Goal: Task Accomplishment & Management: Use online tool/utility

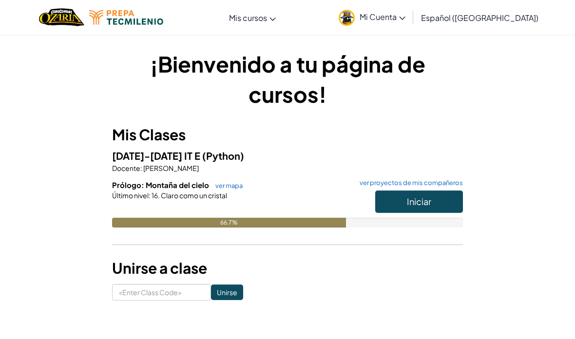
click at [415, 202] on span "Iniciar" at bounding box center [419, 201] width 24 height 11
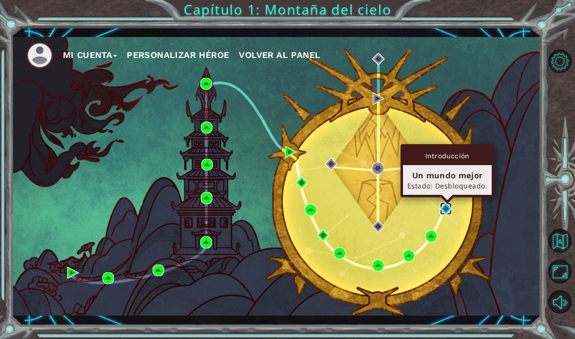
click at [447, 207] on img at bounding box center [446, 209] width 12 height 12
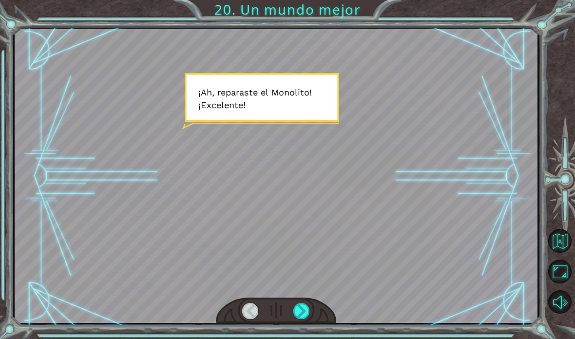
click at [261, 87] on div at bounding box center [276, 176] width 523 height 294
click at [301, 311] on div at bounding box center [302, 311] width 17 height 16
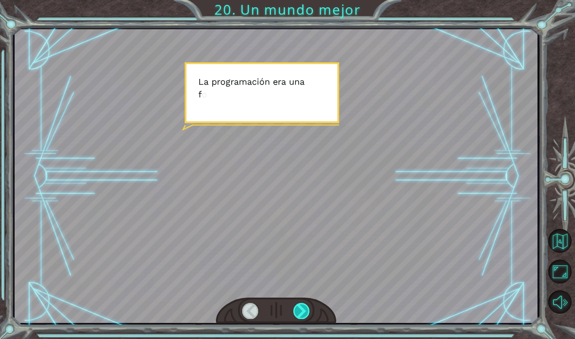
click at [301, 311] on div at bounding box center [302, 311] width 17 height 16
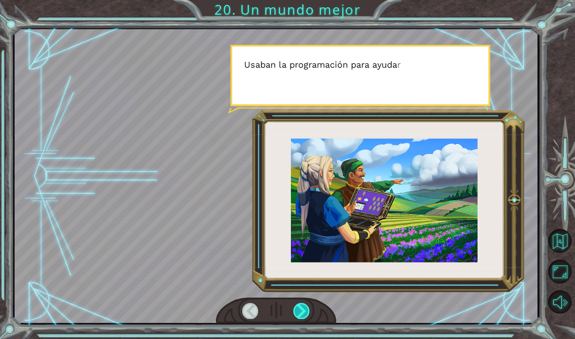
click at [301, 311] on div at bounding box center [302, 311] width 17 height 16
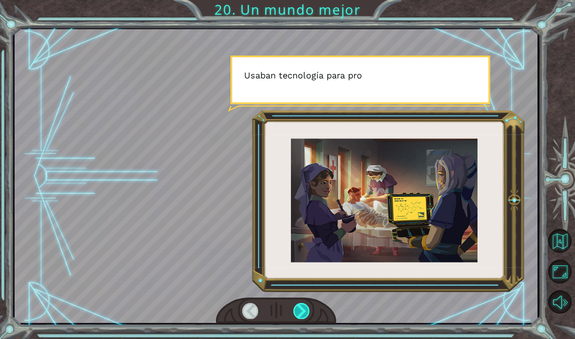
click at [301, 311] on div at bounding box center [302, 311] width 17 height 16
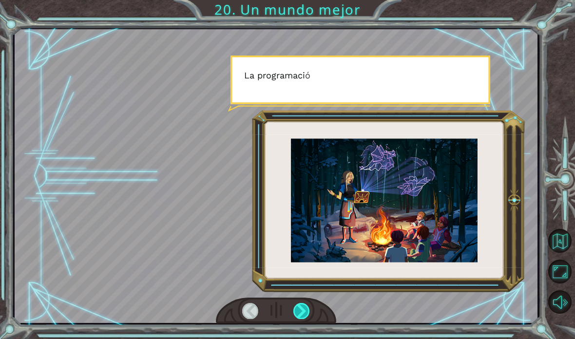
click at [301, 311] on div at bounding box center [302, 311] width 17 height 16
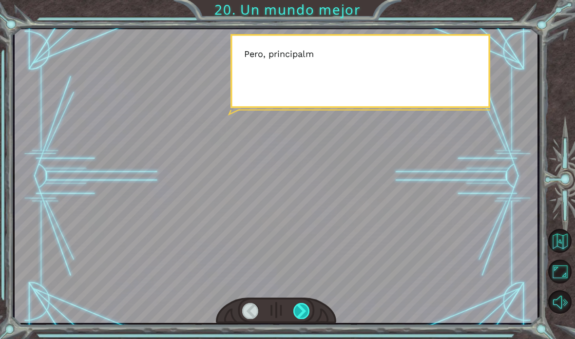
click at [301, 311] on div at bounding box center [302, 311] width 17 height 16
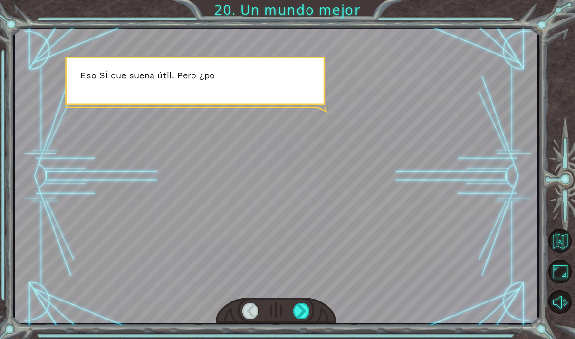
click at [308, 323] on div at bounding box center [276, 311] width 120 height 26
click at [304, 311] on div at bounding box center [302, 311] width 17 height 16
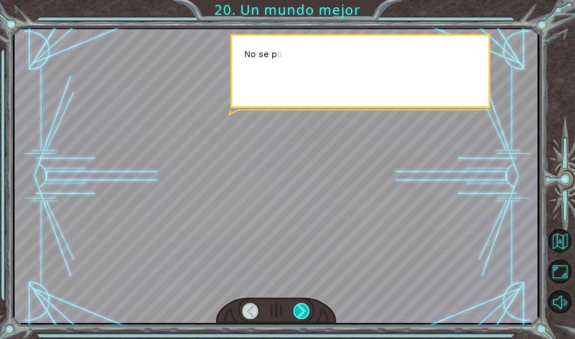
click at [304, 311] on div at bounding box center [302, 311] width 17 height 16
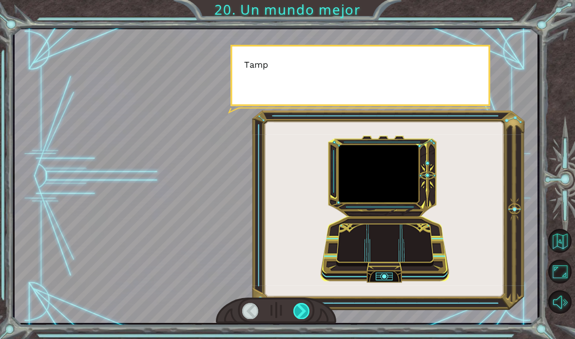
click at [304, 311] on div at bounding box center [302, 311] width 17 height 16
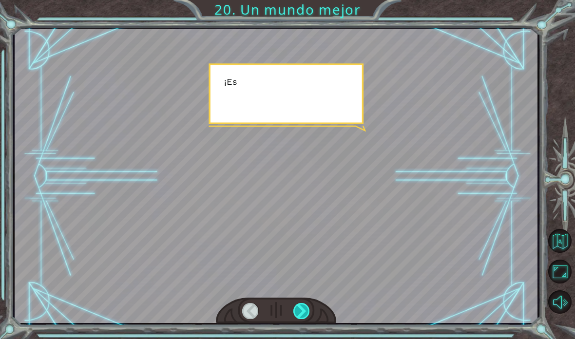
click at [304, 311] on div at bounding box center [302, 311] width 17 height 16
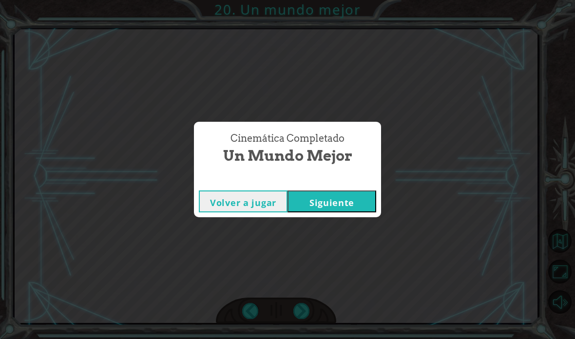
click at [344, 206] on button "Siguiente" at bounding box center [332, 202] width 89 height 22
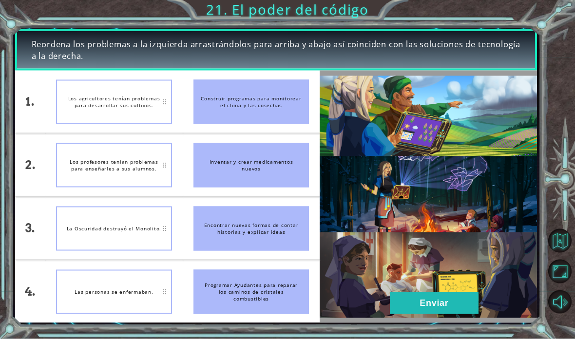
scroll to position [28, 0]
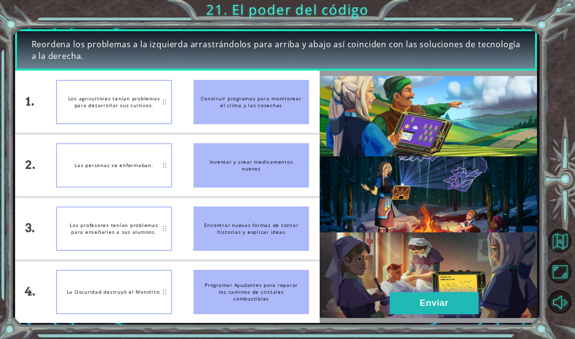
click at [414, 298] on button "Enviar" at bounding box center [434, 304] width 89 height 22
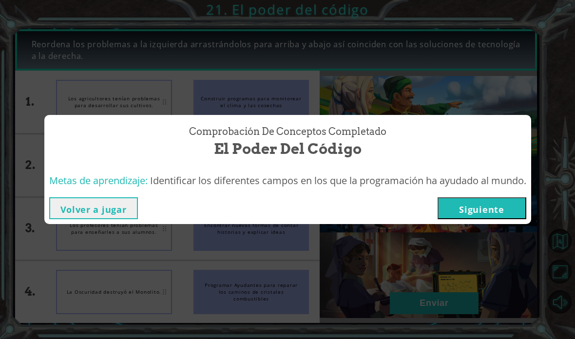
click at [494, 200] on button "Siguiente" at bounding box center [482, 209] width 89 height 22
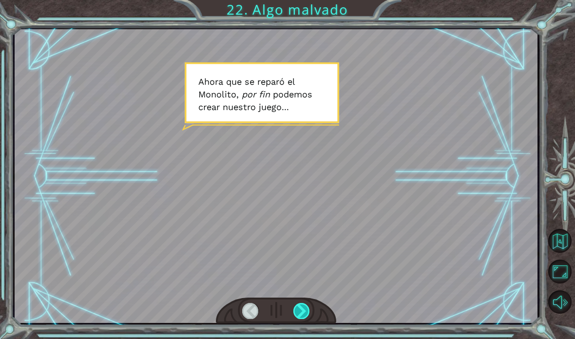
click at [301, 312] on div at bounding box center [302, 311] width 17 height 16
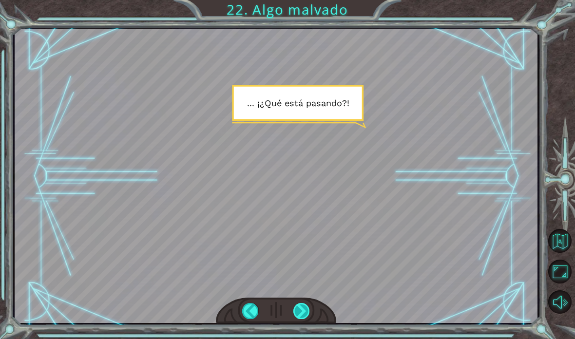
click at [301, 316] on div at bounding box center [302, 311] width 17 height 16
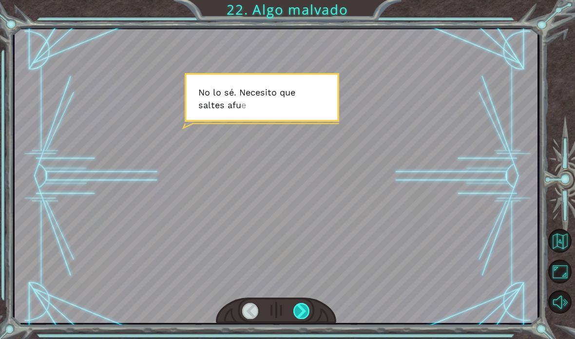
click at [300, 314] on div at bounding box center [302, 311] width 17 height 16
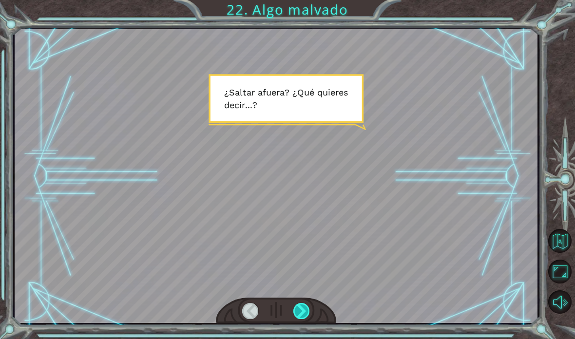
click at [302, 314] on div at bounding box center [302, 311] width 17 height 16
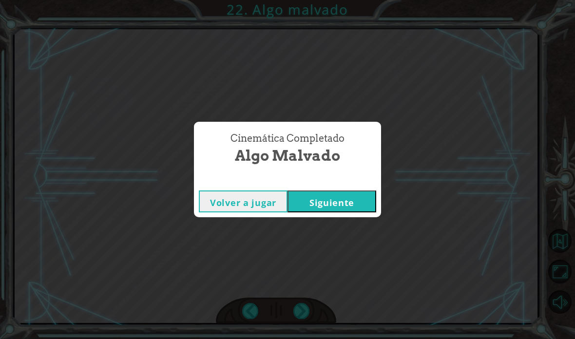
click at [363, 200] on button "Siguiente" at bounding box center [332, 202] width 89 height 22
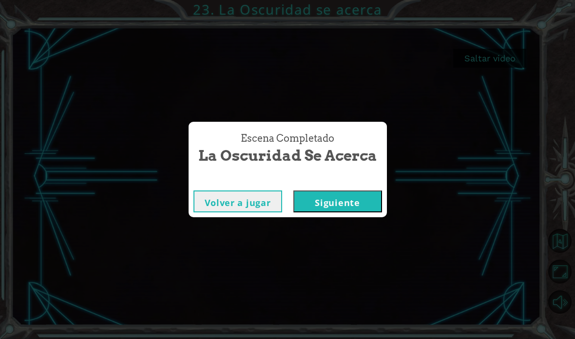
click at [363, 221] on div "Escena Completado La Oscuridad se acerca [PERSON_NAME] a jugar [GEOGRAPHIC_DATA]" at bounding box center [287, 169] width 575 height 339
click at [364, 227] on div "Escena Completado La Oscuridad se acerca [PERSON_NAME] a jugar [GEOGRAPHIC_DATA]" at bounding box center [287, 169] width 575 height 339
click at [363, 238] on div "Escena Completado La Oscuridad se acerca [PERSON_NAME] a jugar [GEOGRAPHIC_DATA]" at bounding box center [287, 169] width 575 height 339
click at [341, 230] on div "Escena Completado La Oscuridad se acerca [PERSON_NAME] a jugar [GEOGRAPHIC_DATA]" at bounding box center [287, 169] width 575 height 339
click at [343, 232] on div "Escena Completado La Oscuridad se acerca [PERSON_NAME] a jugar [GEOGRAPHIC_DATA]" at bounding box center [287, 169] width 575 height 339
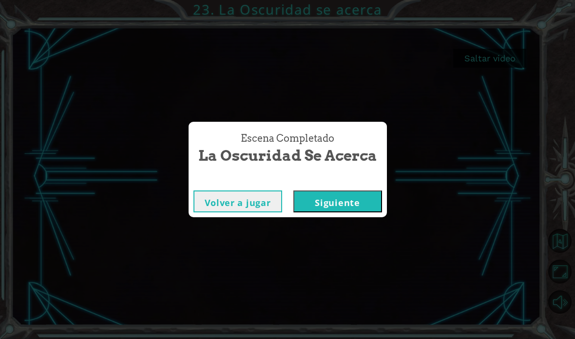
click at [348, 235] on div "Escena Completado La Oscuridad se acerca [PERSON_NAME] a jugar [GEOGRAPHIC_DATA]" at bounding box center [287, 169] width 575 height 339
click at [358, 222] on div "Escena Completado La Oscuridad se acerca [PERSON_NAME] a jugar [GEOGRAPHIC_DATA]" at bounding box center [287, 169] width 575 height 339
click at [362, 224] on div "Escena Completado La Oscuridad se acerca [PERSON_NAME] a jugar [GEOGRAPHIC_DATA]" at bounding box center [287, 169] width 575 height 339
click at [367, 220] on div "Escena Completado La Oscuridad se acerca [PERSON_NAME] a jugar [GEOGRAPHIC_DATA]" at bounding box center [287, 169] width 575 height 339
click at [221, 234] on div "Escena Completado La Oscuridad se acerca [PERSON_NAME] a jugar [GEOGRAPHIC_DATA]" at bounding box center [287, 169] width 575 height 339
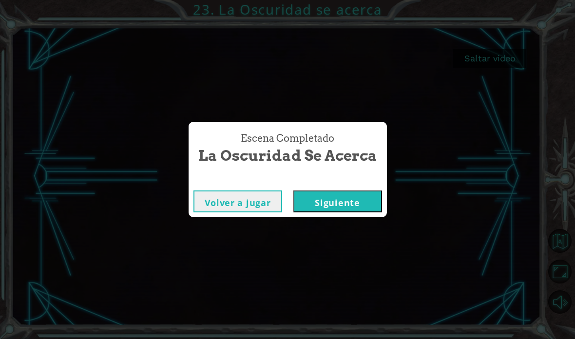
click at [367, 226] on div "Escena Completado La Oscuridad se acerca [PERSON_NAME] a jugar [GEOGRAPHIC_DATA]" at bounding box center [287, 169] width 575 height 339
click at [204, 239] on div "Escena Completado La Oscuridad se acerca [PERSON_NAME] a jugar [GEOGRAPHIC_DATA]" at bounding box center [287, 169] width 575 height 339
click at [207, 224] on div "Escena Completado La Oscuridad se acerca [PERSON_NAME] a jugar [GEOGRAPHIC_DATA]" at bounding box center [287, 169] width 575 height 339
click at [214, 230] on div "Escena Completado La Oscuridad se acerca [PERSON_NAME] a jugar [GEOGRAPHIC_DATA]" at bounding box center [287, 169] width 575 height 339
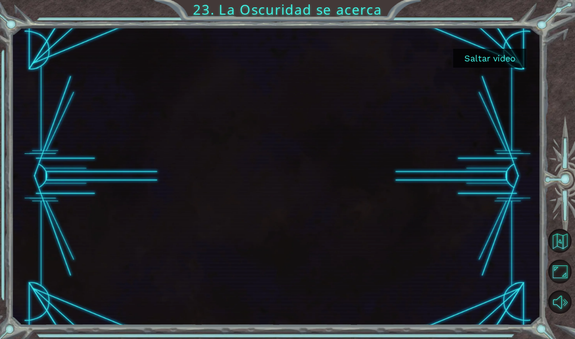
click at [496, 60] on button "Saltar video" at bounding box center [490, 58] width 73 height 19
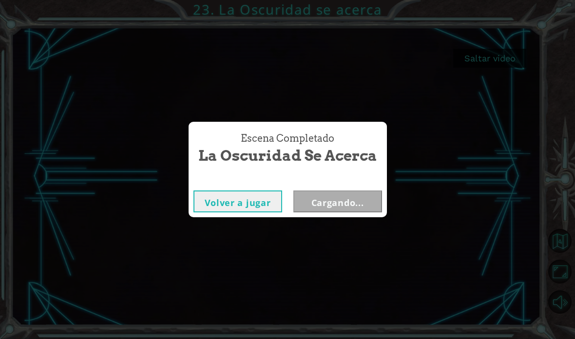
click at [514, 55] on div "Escena Completado La Oscuridad se acerca [PERSON_NAME] a jugar Cargando..." at bounding box center [287, 169] width 575 height 339
click at [351, 195] on button "Siguiente" at bounding box center [338, 202] width 89 height 22
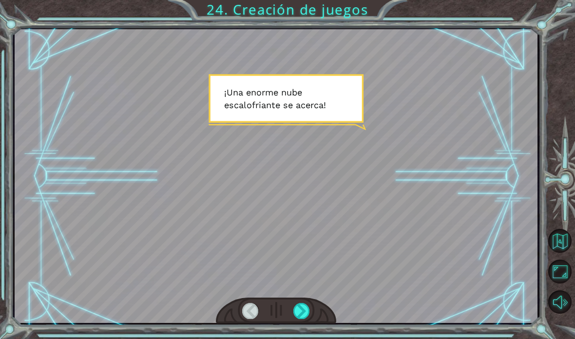
click at [302, 298] on div at bounding box center [276, 176] width 523 height 294
click at [300, 318] on div at bounding box center [302, 311] width 17 height 16
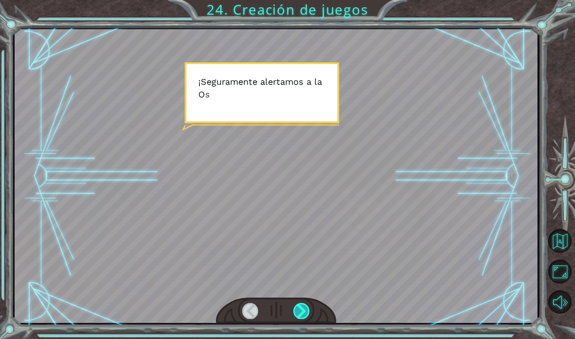
click at [296, 316] on div at bounding box center [302, 311] width 17 height 16
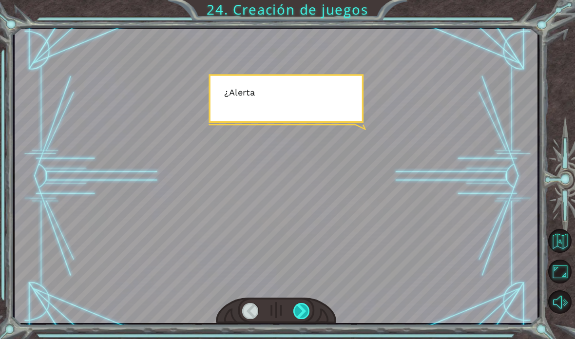
click at [299, 316] on div at bounding box center [302, 311] width 17 height 16
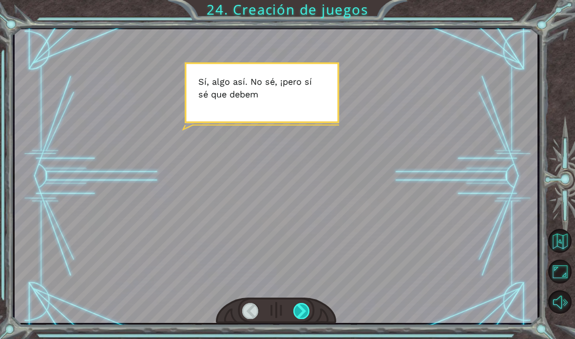
click at [305, 316] on div at bounding box center [302, 311] width 17 height 16
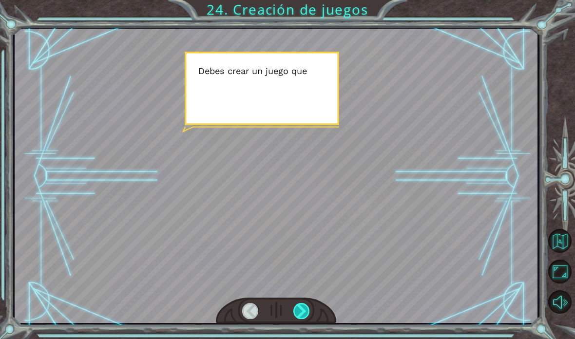
click at [305, 311] on div at bounding box center [302, 311] width 17 height 16
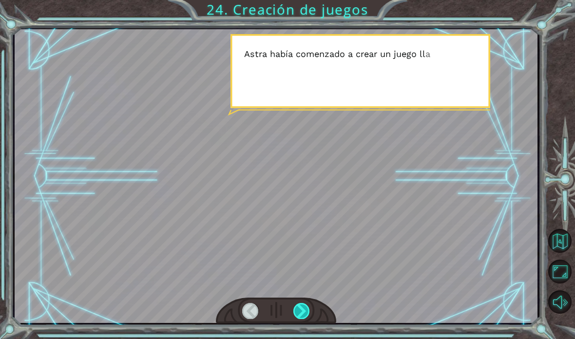
click at [305, 308] on div at bounding box center [302, 311] width 17 height 16
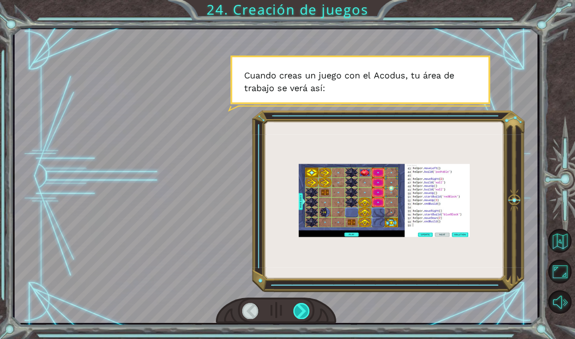
click at [298, 307] on div at bounding box center [302, 311] width 17 height 16
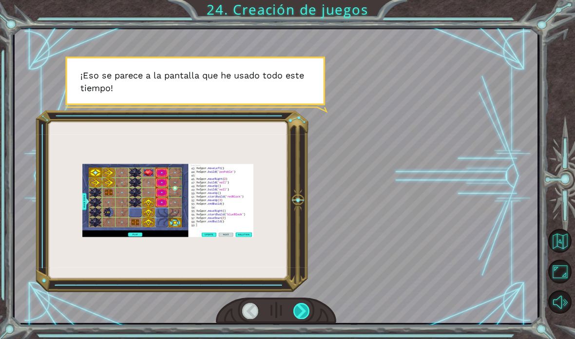
click at [301, 310] on div at bounding box center [302, 311] width 17 height 16
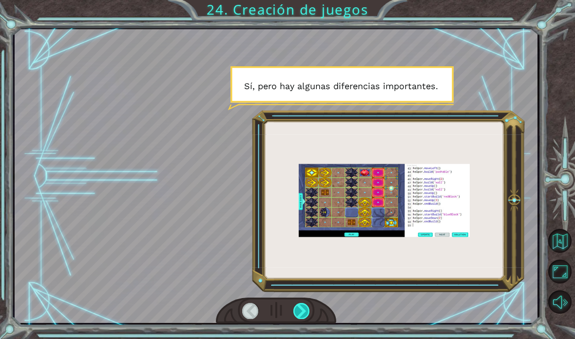
click at [302, 310] on div at bounding box center [302, 311] width 17 height 16
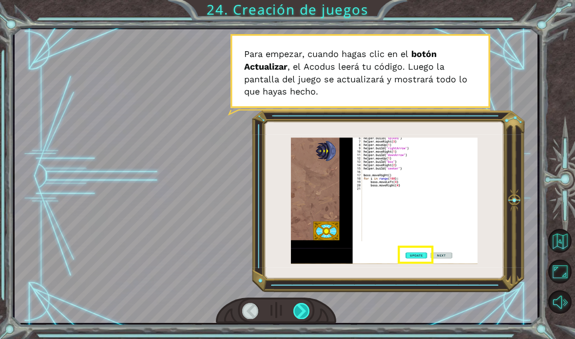
click at [297, 304] on div at bounding box center [302, 311] width 17 height 16
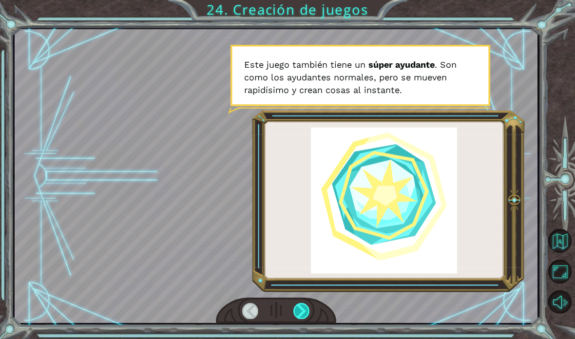
click at [305, 315] on div at bounding box center [302, 311] width 17 height 16
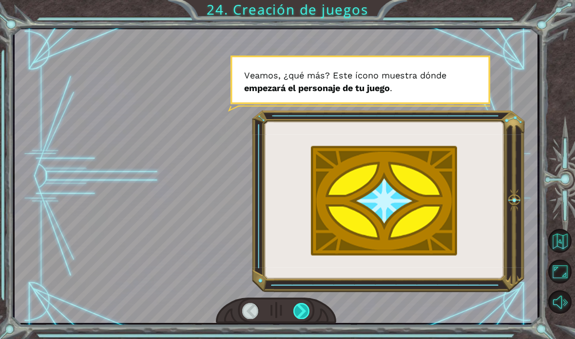
click at [298, 311] on div at bounding box center [302, 311] width 17 height 16
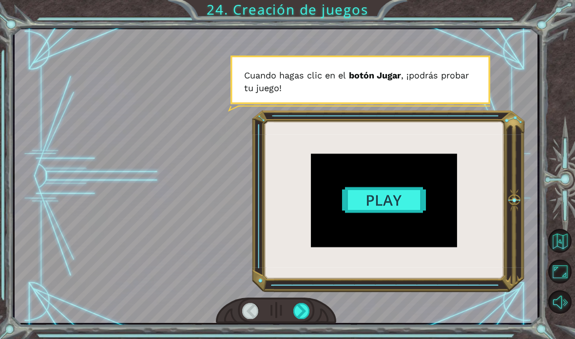
click at [295, 320] on div at bounding box center [276, 311] width 120 height 26
click at [298, 312] on div at bounding box center [302, 311] width 17 height 16
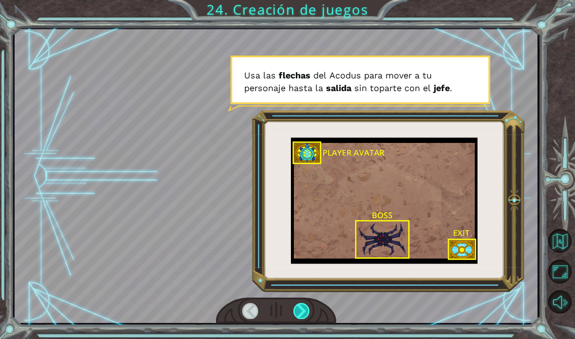
click at [302, 314] on div at bounding box center [302, 311] width 17 height 16
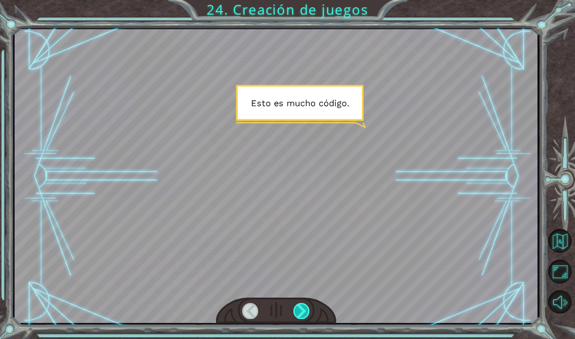
click at [299, 310] on div at bounding box center [302, 311] width 17 height 16
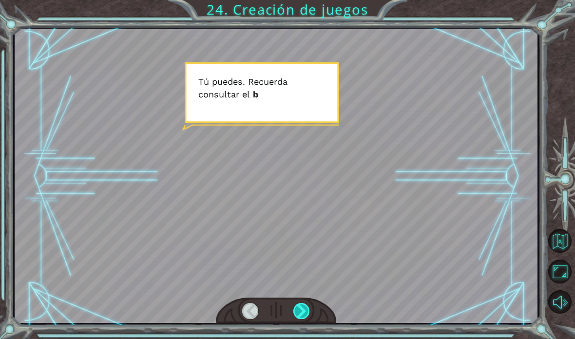
click at [303, 317] on div at bounding box center [302, 311] width 17 height 16
click at [305, 315] on div at bounding box center [302, 311] width 17 height 16
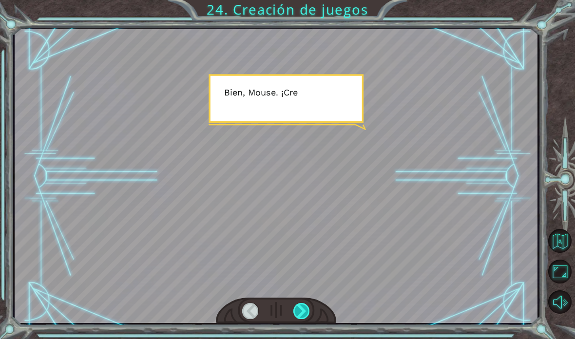
click at [303, 313] on div at bounding box center [302, 311] width 17 height 16
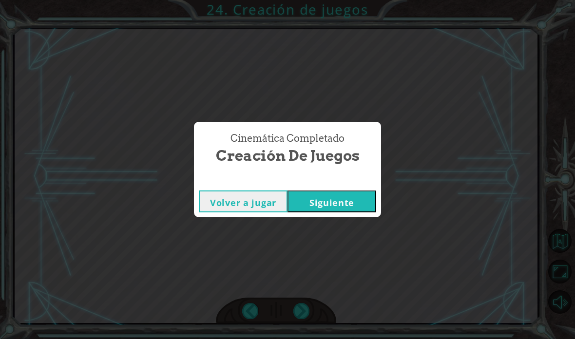
click at [321, 199] on button "Siguiente" at bounding box center [332, 202] width 89 height 22
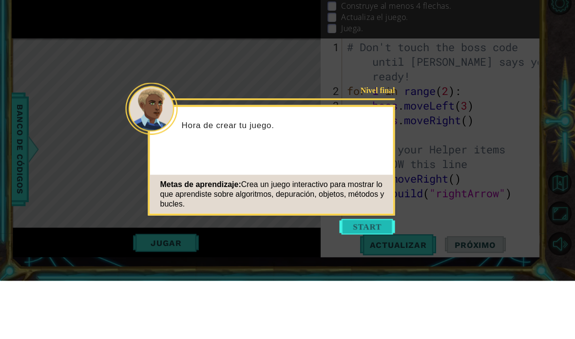
click at [383, 278] on button "Start" at bounding box center [368, 286] width 56 height 16
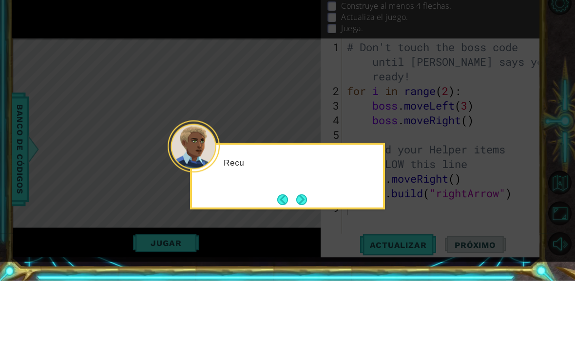
scroll to position [39, 0]
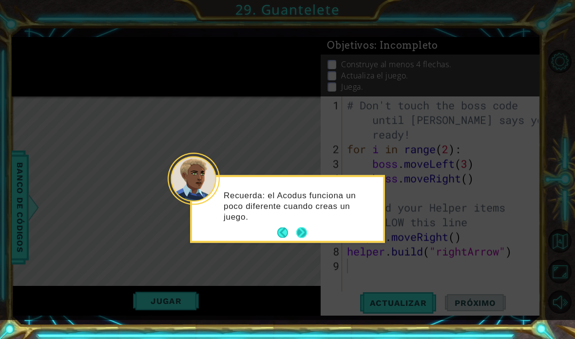
click at [299, 228] on button "Next" at bounding box center [302, 233] width 11 height 11
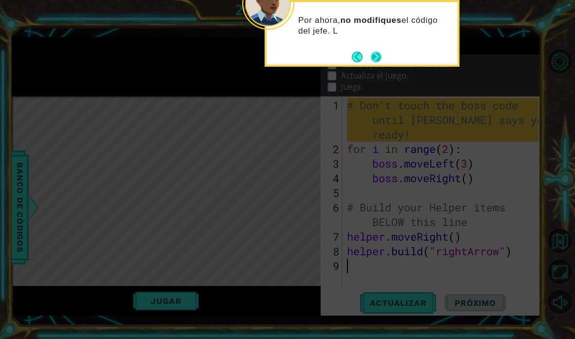
click at [377, 52] on button "Next" at bounding box center [376, 57] width 11 height 11
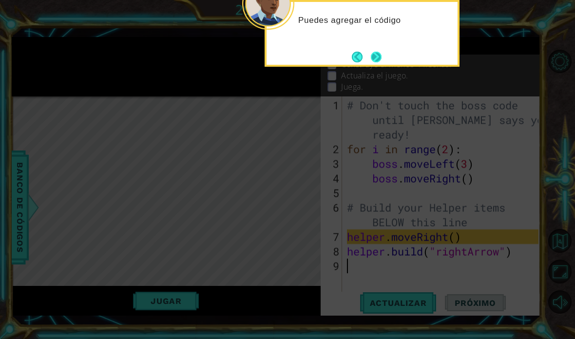
click at [372, 52] on button "Next" at bounding box center [376, 57] width 11 height 11
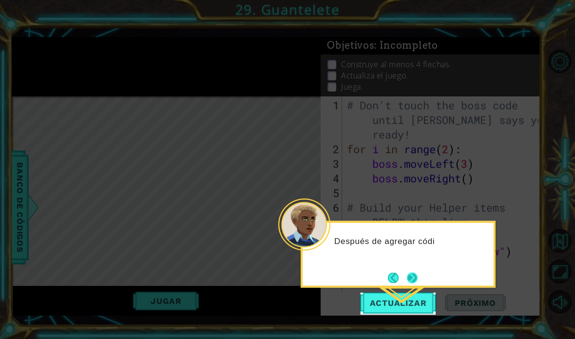
click at [412, 273] on button "Next" at bounding box center [412, 278] width 11 height 11
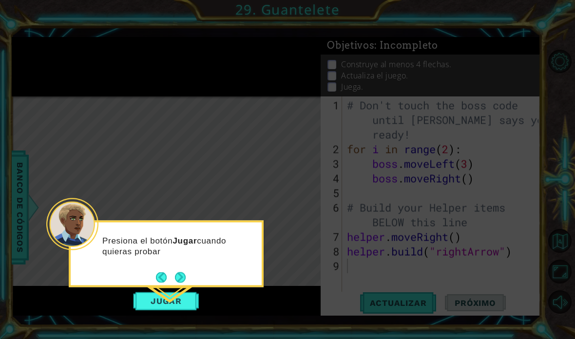
click at [181, 227] on div "Presiona el botón Jugar cuando quieras probar" at bounding box center [166, 250] width 191 height 49
click at [176, 272] on button "Next" at bounding box center [180, 277] width 11 height 11
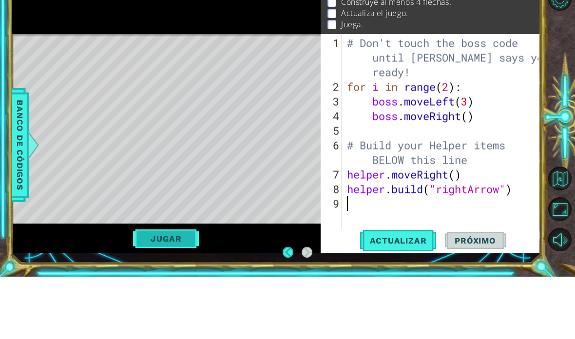
click at [152, 292] on button "Jugar" at bounding box center [166, 301] width 66 height 19
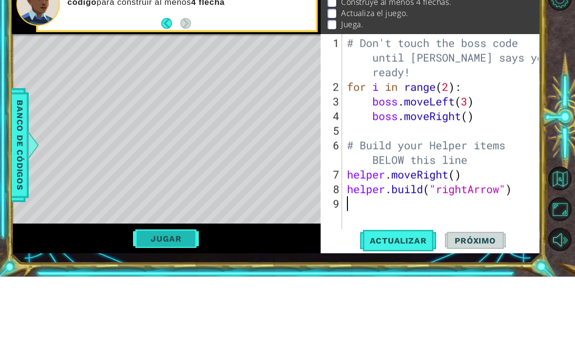
scroll to position [0, 0]
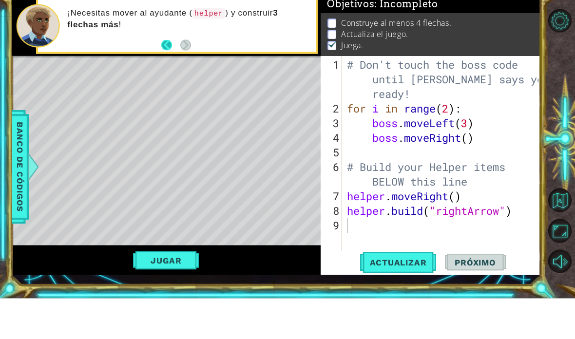
click at [174, 80] on button "Back" at bounding box center [170, 85] width 19 height 11
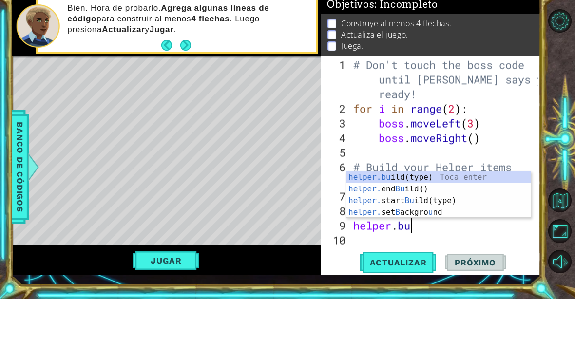
scroll to position [17, 76]
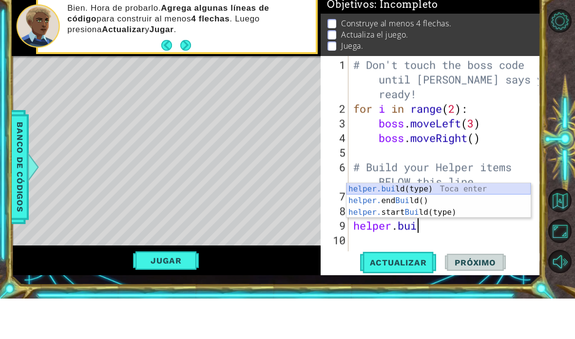
click at [435, 224] on div "helper.bui ld(type) Toca enter helper. end Bui ld() Toca enter helper. start Bu…" at bounding box center [439, 253] width 184 height 59
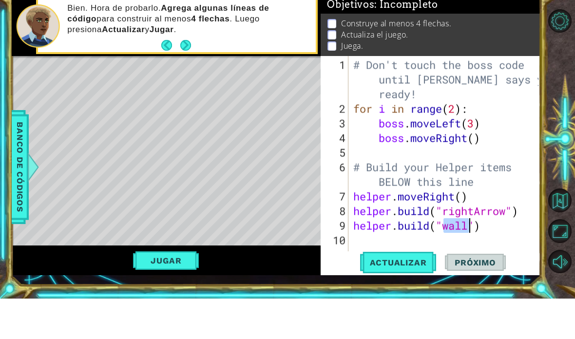
scroll to position [17, 53]
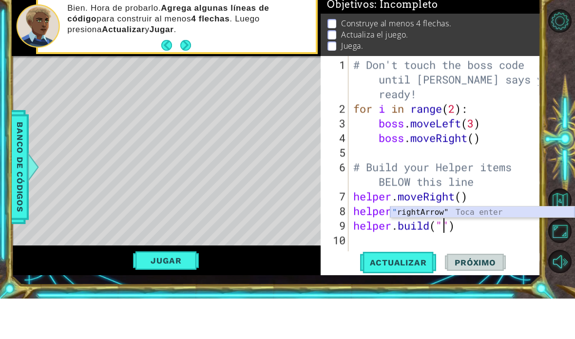
click at [464, 247] on div "" rightArrow" Toca enter" at bounding box center [483, 264] width 184 height 35
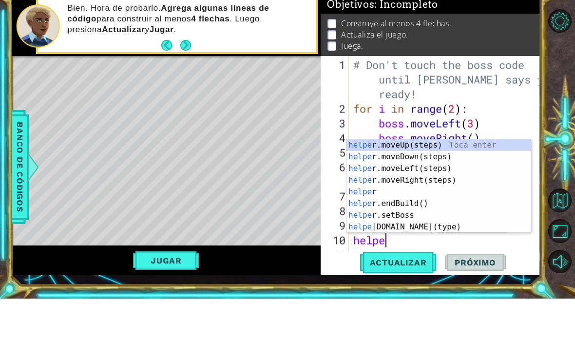
scroll to position [17, 56]
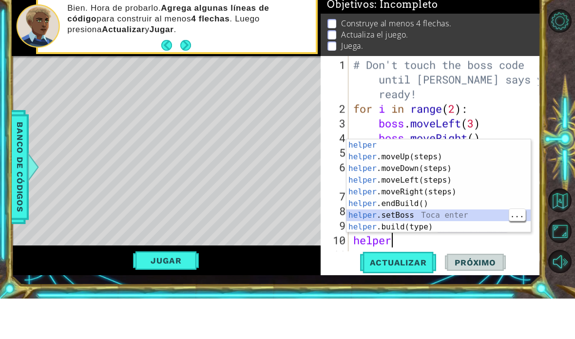
click at [459, 223] on div "helper Toca enter helper .moveUp(steps) Toca enter helper .moveDown(steps) Toca…" at bounding box center [439, 238] width 184 height 117
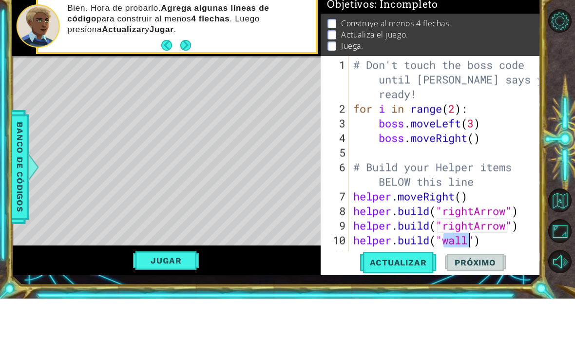
scroll to position [17, 53]
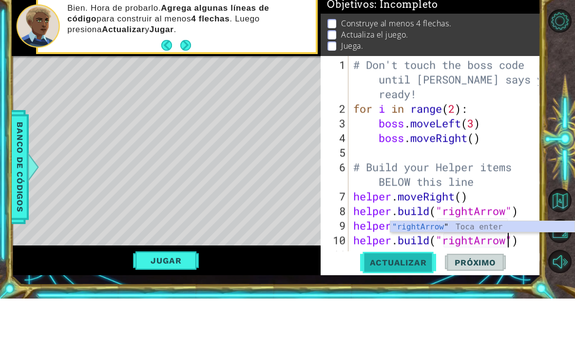
click at [428, 292] on button "Actualizar" at bounding box center [398, 303] width 77 height 22
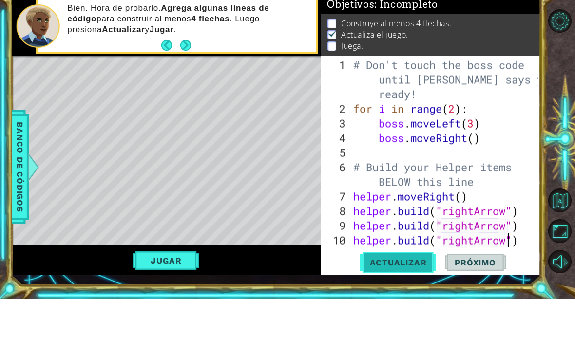
click at [419, 298] on span "Actualizar" at bounding box center [398, 303] width 77 height 10
click at [156, 292] on button "Jugar" at bounding box center [166, 301] width 66 height 19
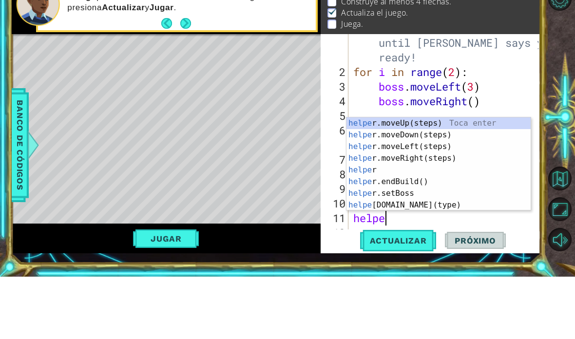
scroll to position [17, 56]
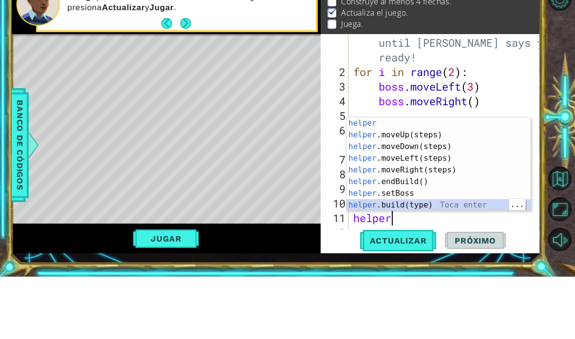
click at [478, 201] on div "helper Toca enter helper .moveUp(steps) Toca enter helper .moveDown(steps) Toca…" at bounding box center [439, 238] width 184 height 117
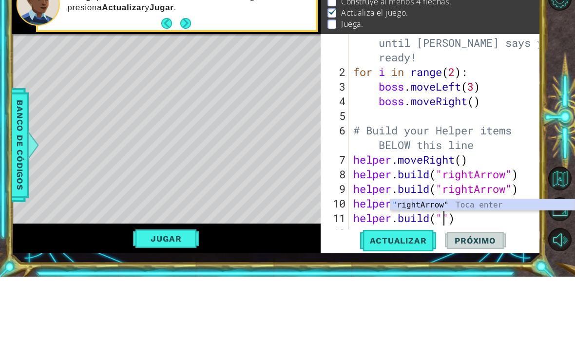
scroll to position [17, 24]
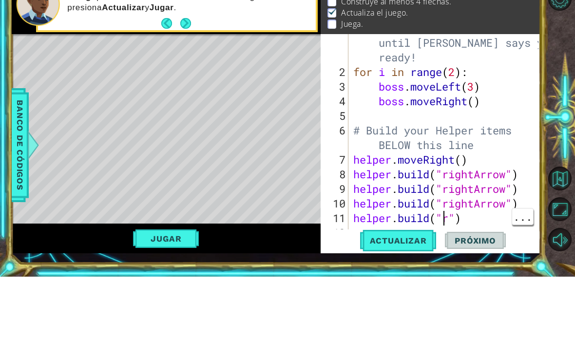
click at [445, 213] on div "# Don't touch the boss code until Vega says you're ready! for i in range ( 2 ) …" at bounding box center [448, 214] width 192 height 263
click at [447, 219] on div "# Don't touch the boss code until Vega says you're ready! for i in range ( 2 ) …" at bounding box center [448, 214] width 192 height 263
click at [471, 216] on div "# Don't touch the boss code until Vega says you're ready! for i in range ( 2 ) …" at bounding box center [448, 214] width 192 height 263
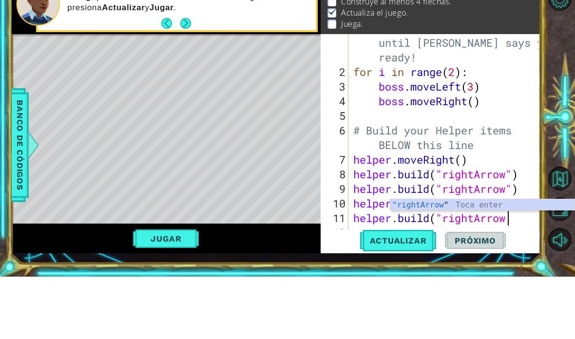
scroll to position [17, 76]
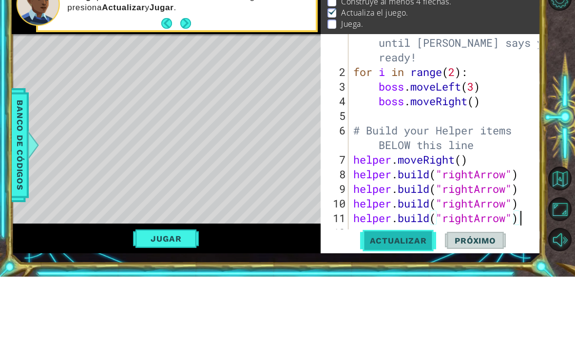
click at [419, 298] on span "Actualizar" at bounding box center [398, 303] width 77 height 10
type textarea "abcde fg"
click at [166, 292] on button "Jugar" at bounding box center [166, 301] width 66 height 19
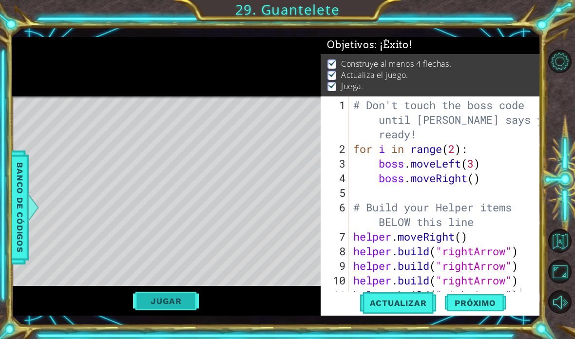
scroll to position [0, 0]
click at [484, 303] on span "Próximo" at bounding box center [475, 303] width 60 height 10
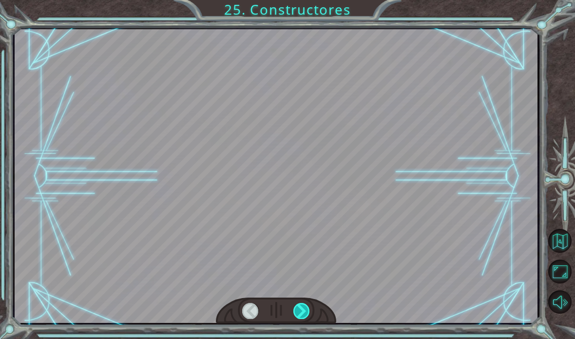
click at [300, 319] on div at bounding box center [302, 311] width 17 height 16
click at [305, 306] on div at bounding box center [302, 311] width 17 height 16
click at [305, 312] on div at bounding box center [302, 311] width 17 height 16
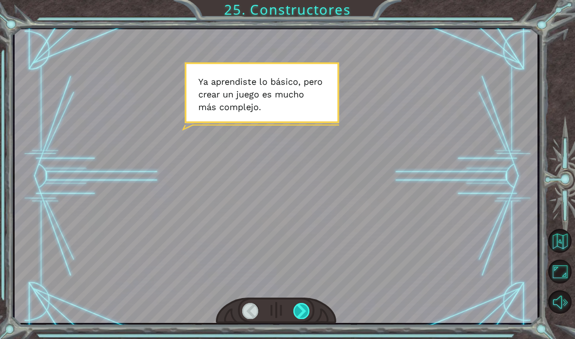
click at [298, 312] on div at bounding box center [302, 311] width 17 height 16
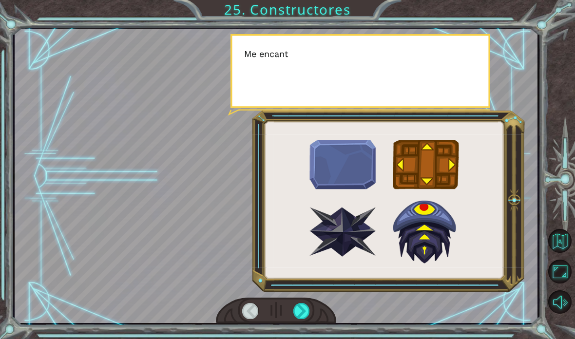
click at [305, 299] on div at bounding box center [276, 311] width 120 height 26
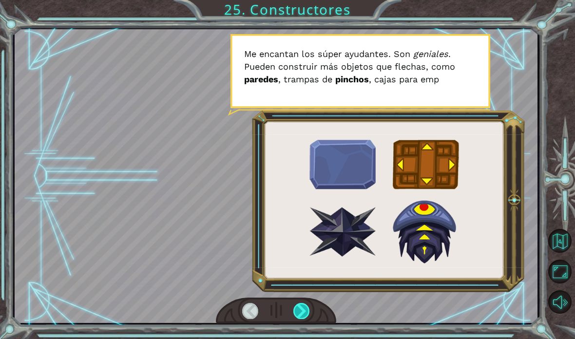
click at [303, 312] on div at bounding box center [302, 311] width 17 height 16
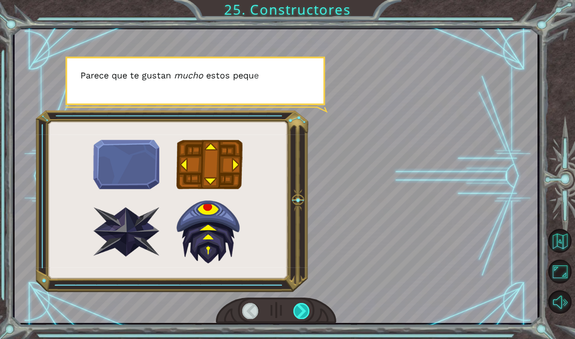
click at [301, 306] on div at bounding box center [302, 311] width 17 height 16
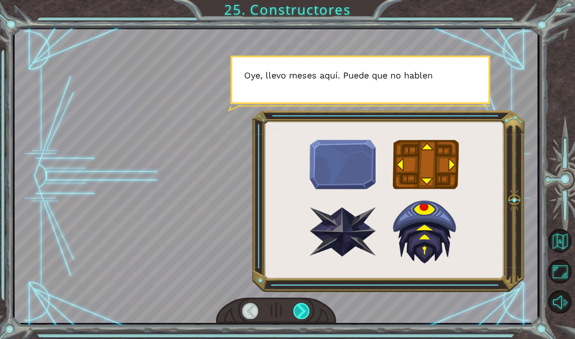
click at [297, 308] on div at bounding box center [302, 311] width 17 height 16
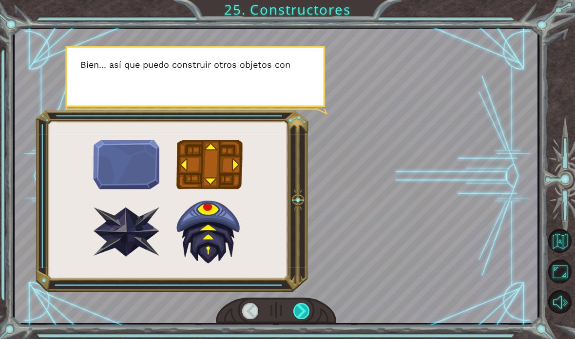
click at [297, 308] on div at bounding box center [302, 311] width 17 height 16
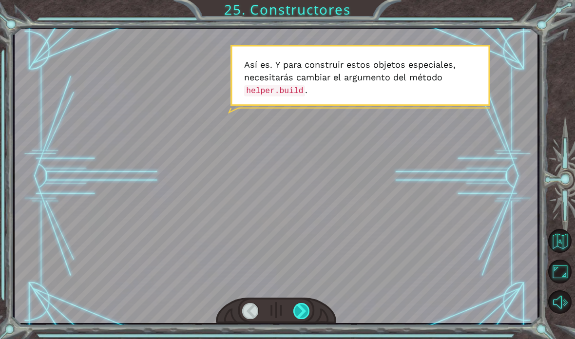
click at [298, 311] on div at bounding box center [302, 311] width 17 height 16
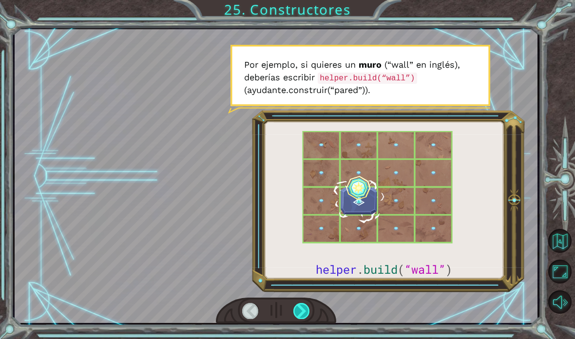
click at [296, 315] on div at bounding box center [302, 311] width 17 height 16
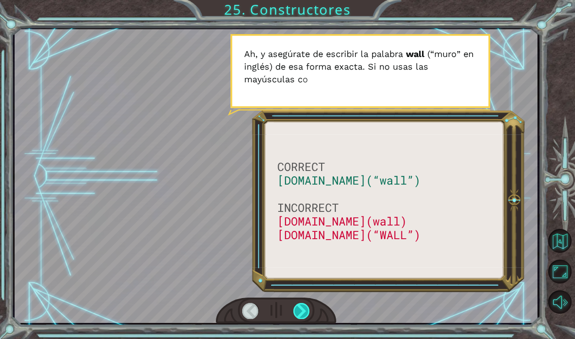
click at [298, 315] on div at bounding box center [302, 311] width 17 height 16
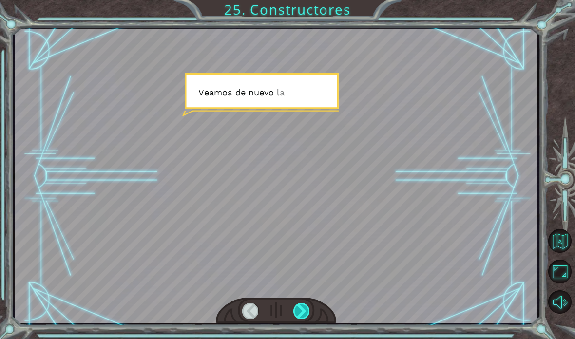
click at [298, 309] on div at bounding box center [302, 311] width 17 height 16
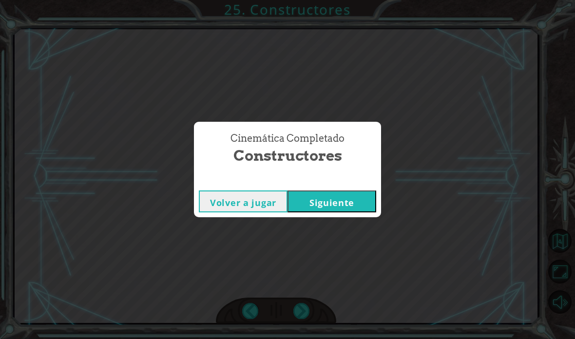
click at [362, 207] on button "Siguiente" at bounding box center [332, 202] width 89 height 22
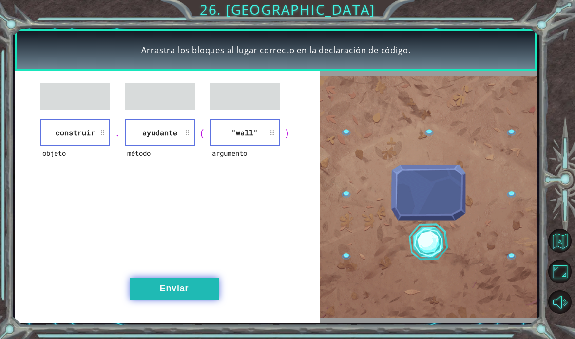
click at [152, 290] on button "Enviar" at bounding box center [174, 289] width 89 height 22
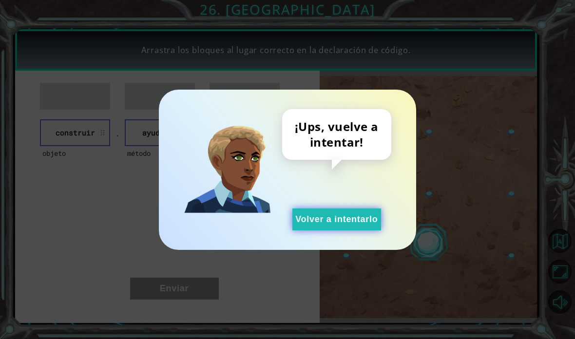
click at [373, 215] on button "Volver a intentarlo" at bounding box center [337, 220] width 89 height 22
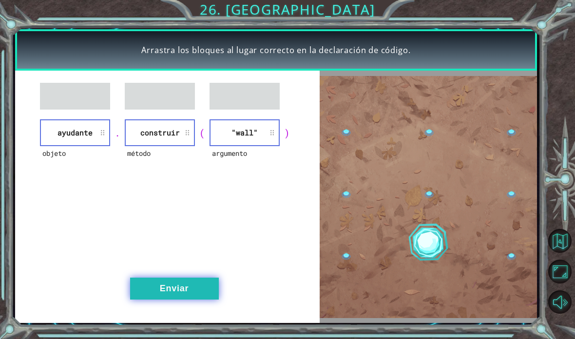
click at [158, 294] on button "Enviar" at bounding box center [174, 289] width 89 height 22
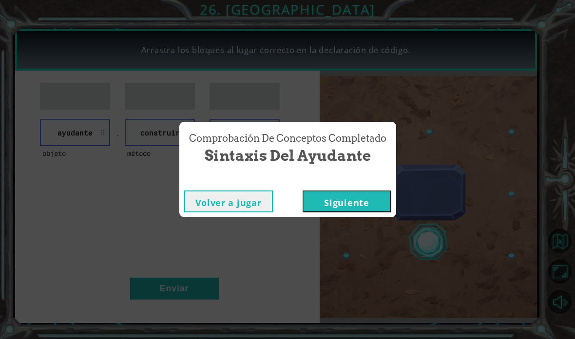
click at [370, 208] on button "Siguiente" at bounding box center [347, 202] width 89 height 22
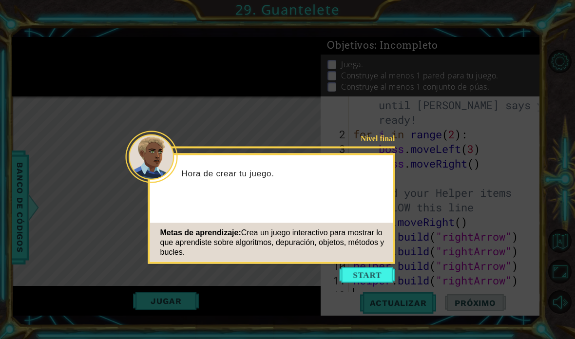
scroll to position [15, 0]
click at [407, 233] on icon at bounding box center [287, 169] width 575 height 339
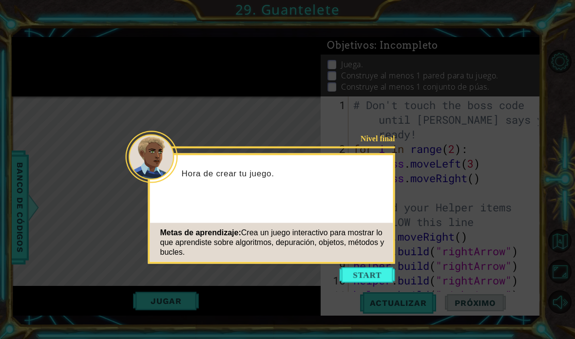
scroll to position [0, 0]
click at [381, 268] on button "Start" at bounding box center [368, 276] width 56 height 16
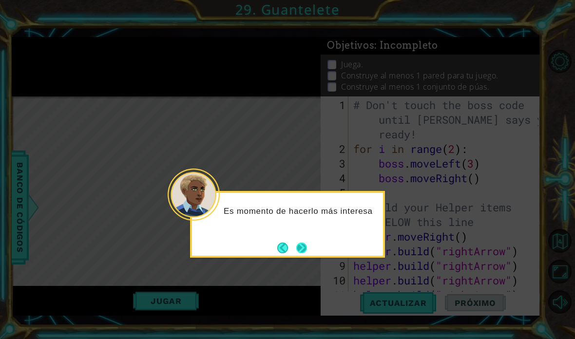
click at [307, 243] on button "Next" at bounding box center [302, 248] width 11 height 11
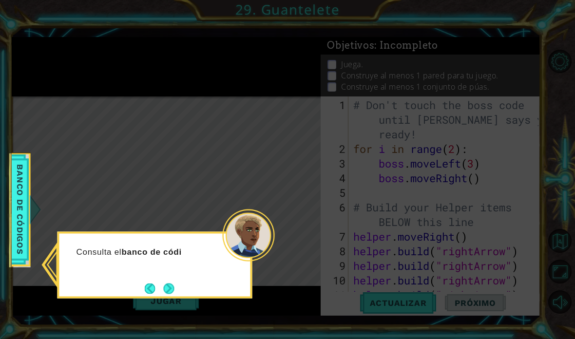
click at [184, 246] on div "Consulta el banco de códi" at bounding box center [155, 257] width 191 height 39
click at [172, 283] on button "Next" at bounding box center [169, 288] width 11 height 11
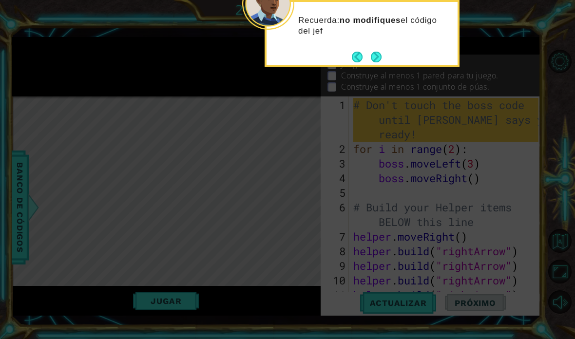
click at [377, 7] on div "Recuerda: no modifiques el código del jef" at bounding box center [362, 30] width 191 height 49
click at [379, 52] on button "Next" at bounding box center [376, 57] width 11 height 11
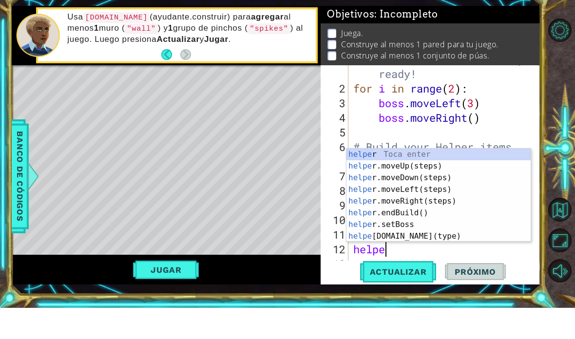
scroll to position [17, 50]
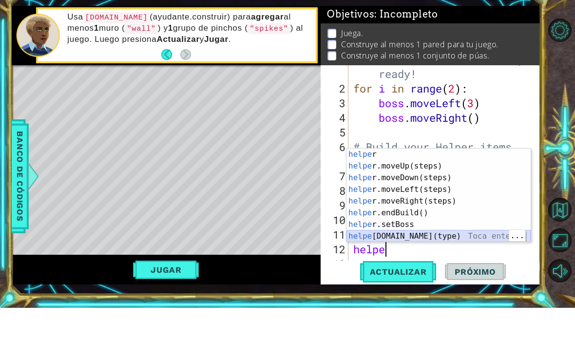
click at [449, 239] on div "helpe r Toca enter helpe r.moveUp(steps) Toca enter helpe r.moveDown(steps) Toc…" at bounding box center [439, 238] width 184 height 117
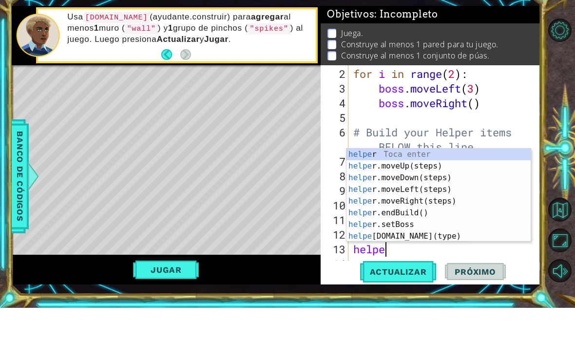
scroll to position [17, 56]
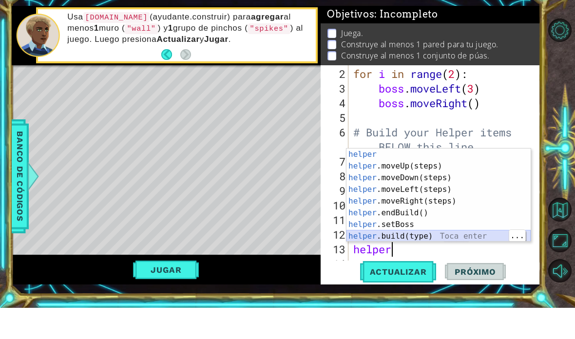
click at [448, 233] on div "helper Toca enter helper .moveUp(steps) Toca enter helper .moveDown(steps) Toca…" at bounding box center [439, 238] width 184 height 117
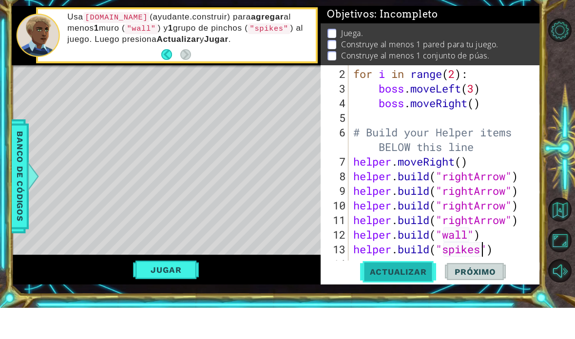
click at [417, 298] on span "Actualizar" at bounding box center [398, 303] width 77 height 10
click at [153, 292] on button "Jugar" at bounding box center [166, 301] width 66 height 19
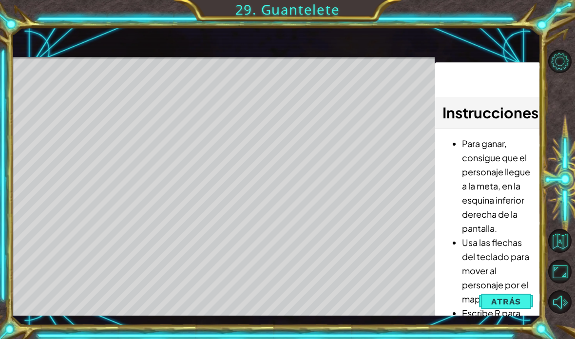
scroll to position [0, 0]
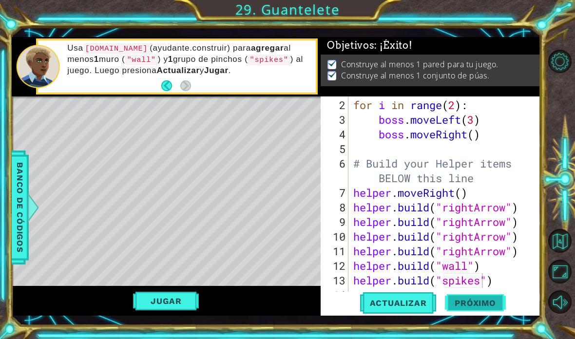
click at [484, 301] on span "Próximo" at bounding box center [475, 303] width 60 height 10
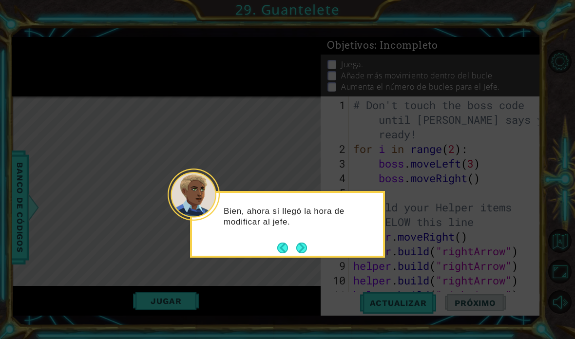
click at [307, 241] on footer at bounding box center [293, 248] width 30 height 15
click at [303, 243] on button "Next" at bounding box center [302, 248] width 11 height 11
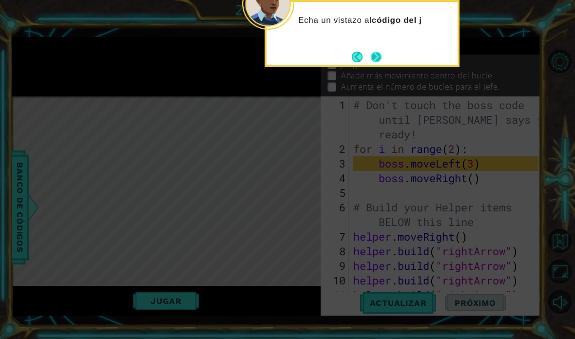
click at [376, 52] on button "Next" at bounding box center [376, 57] width 11 height 11
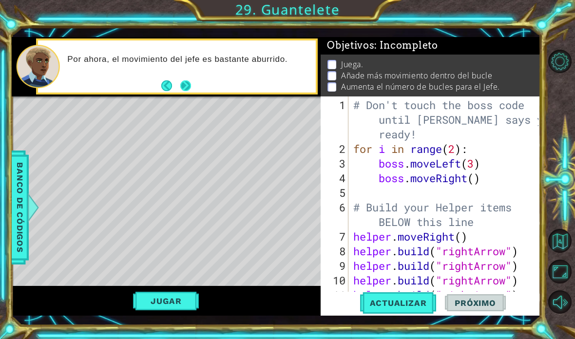
click at [187, 80] on button "Next" at bounding box center [185, 85] width 11 height 11
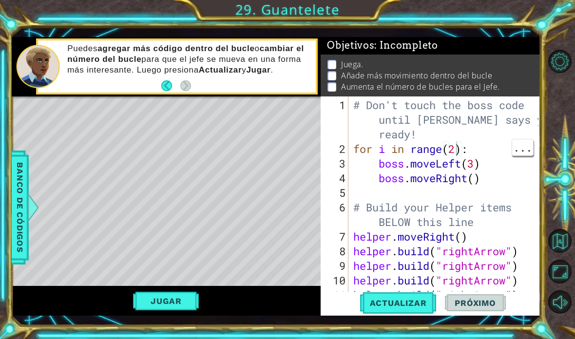
click at [454, 149] on div "# Don't touch the boss code until Vega says you're ready! for i in range ( 2 ) …" at bounding box center [448, 229] width 192 height 263
click at [472, 163] on div "# Don't touch the boss code until Vega says you're ready! for i in range ( 6 ) …" at bounding box center [448, 229] width 192 height 263
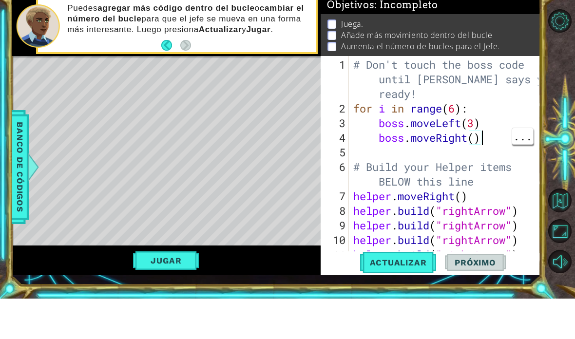
click at [491, 136] on div "# Don't touch the boss code until Vega says you're ready! for i in range ( 6 ) …" at bounding box center [448, 229] width 192 height 263
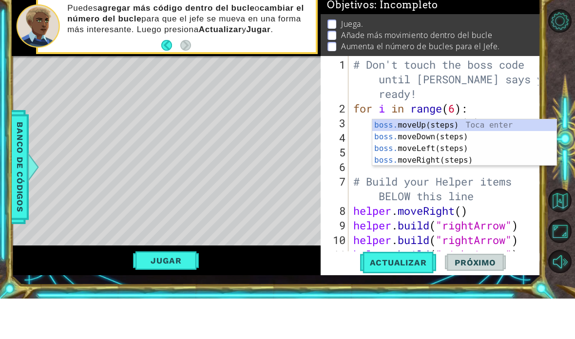
scroll to position [17, 56]
click at [467, 160] on div "boss.m oveUp(steps) Toca enter boss.m oveDown(steps) Toca enter boss.m oveLeft(…" at bounding box center [465, 195] width 184 height 70
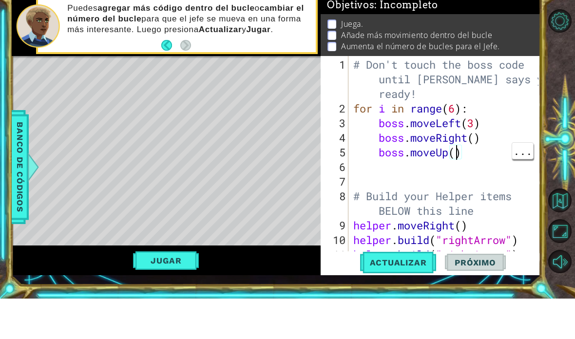
type textarea "ab4cde fg"
click at [148, 292] on button "Jugar" at bounding box center [166, 301] width 66 height 19
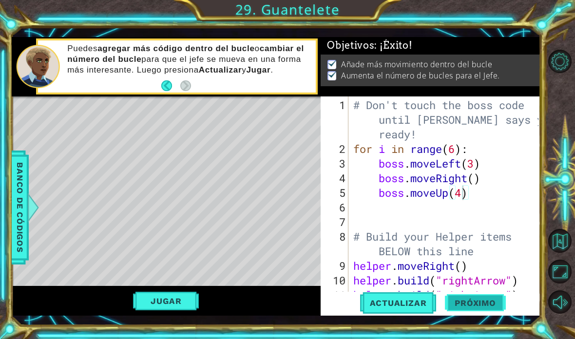
click at [477, 299] on span "Próximo" at bounding box center [475, 303] width 60 height 10
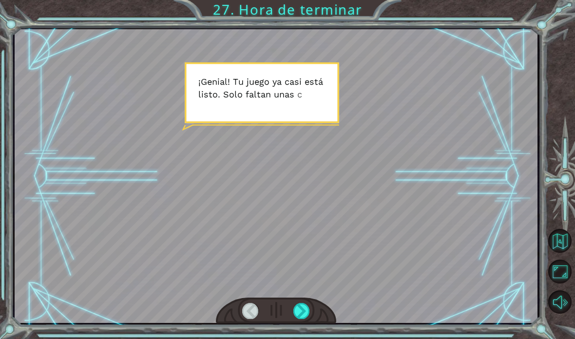
click at [302, 339] on html "Temporary Text ¡ G e n i a l ! T u j u e g o y a c a s i e s t á l i s t o . S …" at bounding box center [287, 169] width 575 height 339
click at [298, 339] on html "Temporary Text ¡ G e n i a l ! T u j u e g o y a c a s i e s t á l i s t o . S …" at bounding box center [287, 169] width 575 height 339
click at [301, 339] on html "Temporary Text ¡ G e n i a l ! T u j u e g o y a c a s i e s t á l i s t o . S …" at bounding box center [287, 169] width 575 height 339
click at [299, 339] on html "Temporary Text ¡ G e n i a l ! T u j u e g o y a c a s i e s t á l i s t o . S …" at bounding box center [287, 169] width 575 height 339
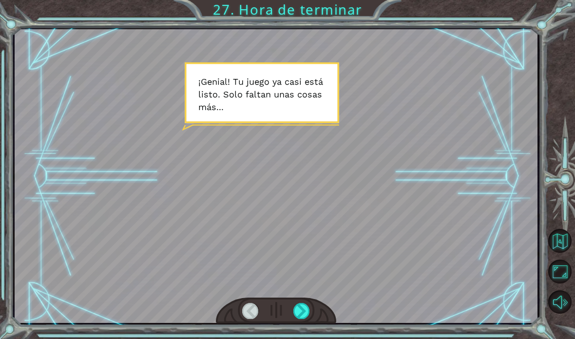
click at [300, 339] on html "Temporary Text ¡ G e n i a l ! T u j u e g o y a c a s i e s t á l i s t o . S …" at bounding box center [287, 169] width 575 height 339
click at [306, 339] on html "Temporary Text ¡ G e n i a l ! T u j u e g o y a c a s i e s t á l i s t o . S …" at bounding box center [287, 169] width 575 height 339
click at [301, 339] on html "Temporary Text ¡ G e n i a l ! T u j u e g o y a c a s i e s t á l i s t o . S …" at bounding box center [287, 169] width 575 height 339
click at [303, 339] on html "Temporary Text ¡ G e n i a l ! T u j u e g o y a c a s i e s t á l i s t o . S …" at bounding box center [287, 169] width 575 height 339
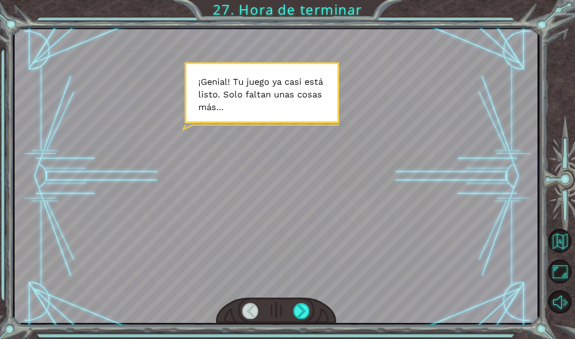
click at [294, 339] on div "Temporary Text ¡ G e n i a l ! T u j u e g o y a c a s i e s t á l i s t o . S …" at bounding box center [287, 169] width 575 height 339
click at [302, 339] on html "Temporary Text ¡ G e n i a l ! T u j u e g o y a c a s i e s t á l i s t o . S …" at bounding box center [287, 169] width 575 height 339
click at [303, 339] on html "Temporary Text ¡ G e n i a l ! T u j u e g o y a c a s i e s t á l i s t o . S …" at bounding box center [287, 169] width 575 height 339
click at [309, 339] on html "Temporary Text ¡ G e n i a l ! T u j u e g o y a c a s i e s t á l i s t o . S …" at bounding box center [287, 169] width 575 height 339
click at [311, 339] on html "Temporary Text ¡ G e n i a l ! T u j u e g o y a c a s i e s t á l i s t o . S …" at bounding box center [287, 169] width 575 height 339
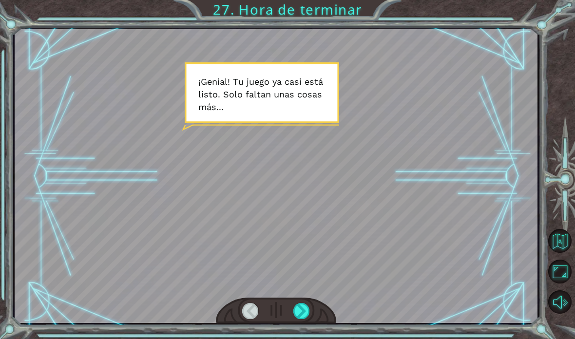
click at [303, 339] on html "Temporary Text ¡ G e n i a l ! T u j u e g o y a c a s i e s t á l i s t o . S …" at bounding box center [287, 169] width 575 height 339
click at [305, 339] on html "Temporary Text ¡ G e n i a l ! T u j u e g o y a c a s i e s t á l i s t o . S …" at bounding box center [287, 169] width 575 height 339
click at [303, 311] on div at bounding box center [302, 311] width 17 height 16
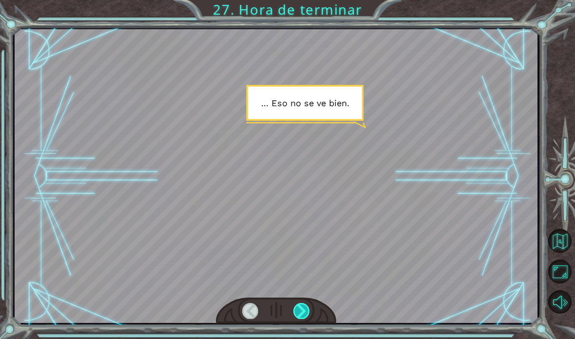
click at [308, 315] on div at bounding box center [302, 311] width 17 height 16
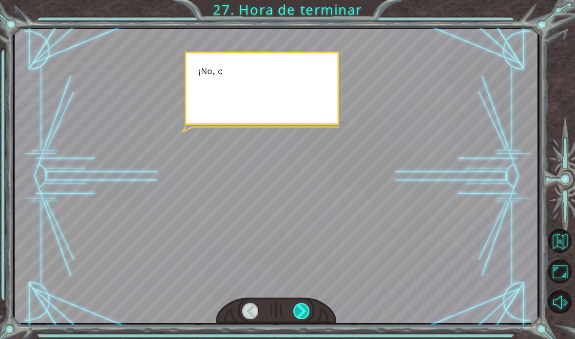
click at [299, 311] on div at bounding box center [302, 311] width 17 height 16
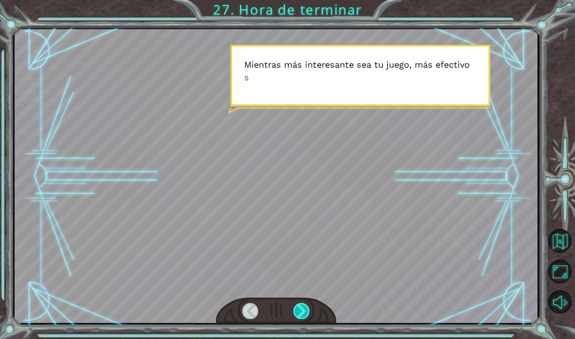
click at [297, 316] on div at bounding box center [302, 311] width 17 height 16
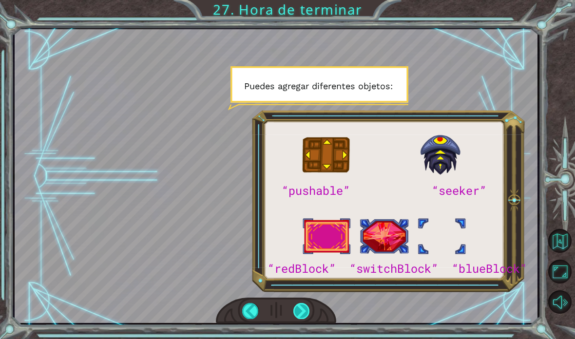
click at [303, 316] on div at bounding box center [302, 311] width 17 height 16
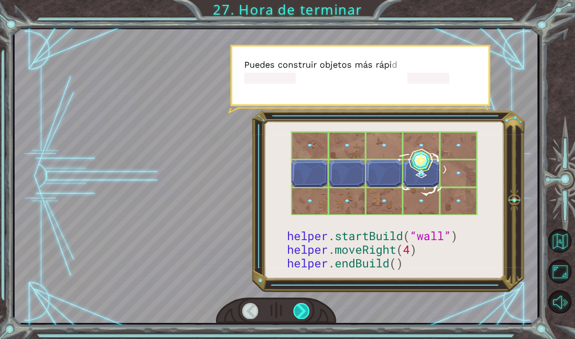
click at [297, 314] on div at bounding box center [302, 311] width 17 height 16
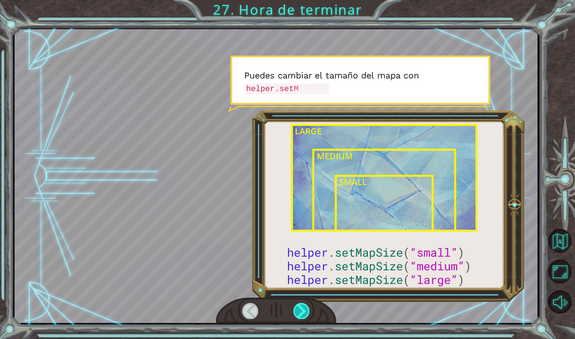
click at [296, 313] on div at bounding box center [302, 311] width 17 height 16
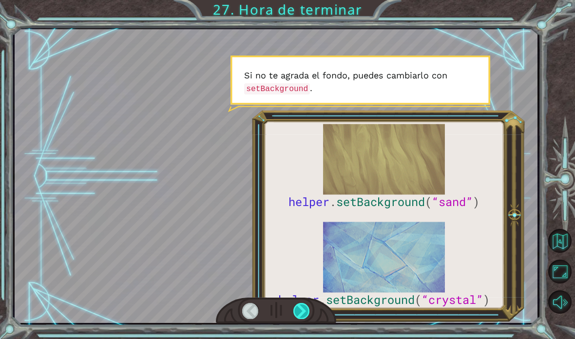
click at [299, 311] on div at bounding box center [302, 311] width 17 height 16
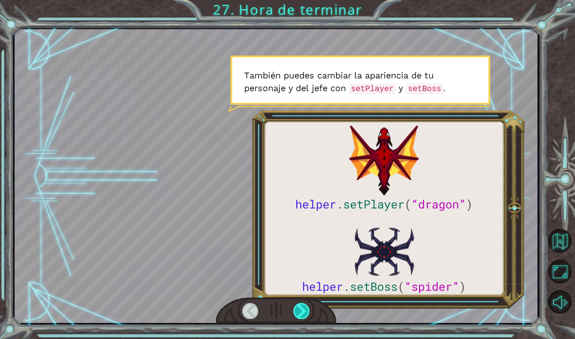
click at [302, 312] on div at bounding box center [302, 311] width 17 height 16
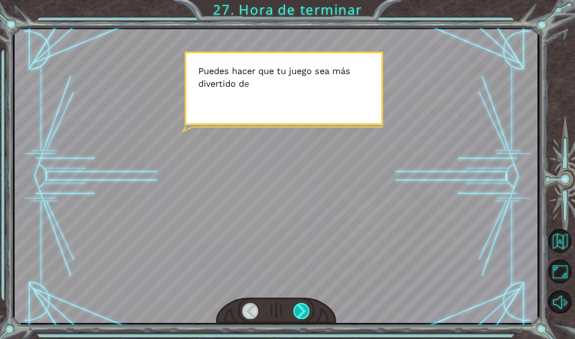
click at [301, 311] on div at bounding box center [302, 311] width 17 height 16
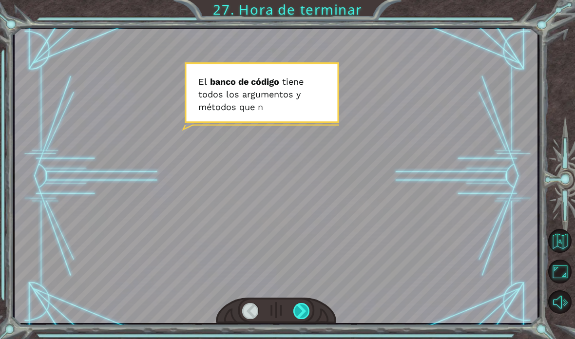
click at [302, 313] on div at bounding box center [302, 311] width 17 height 16
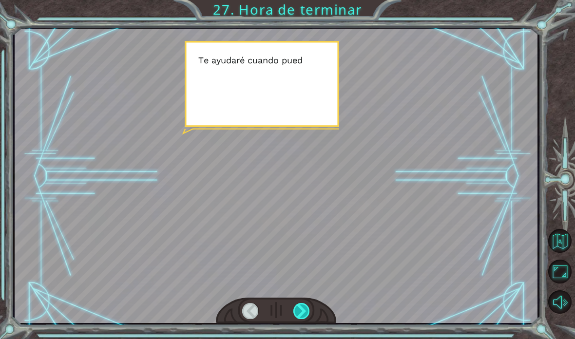
click at [303, 311] on div at bounding box center [302, 311] width 17 height 16
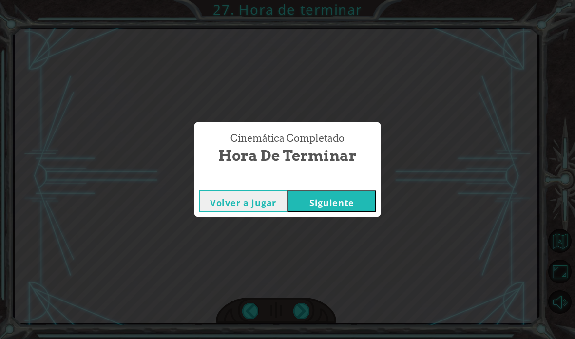
click at [357, 199] on button "Siguiente" at bounding box center [332, 202] width 89 height 22
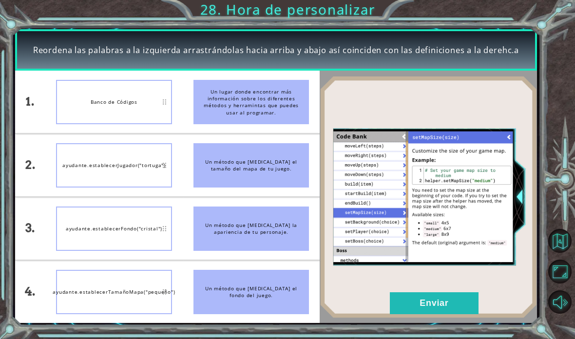
scroll to position [26, 0]
click at [168, 225] on div "ayudante.establecerFondo("cristal")" at bounding box center [114, 229] width 116 height 44
click at [245, 235] on div "Un método que cambia la apariencia de tu personaje." at bounding box center [252, 229] width 116 height 44
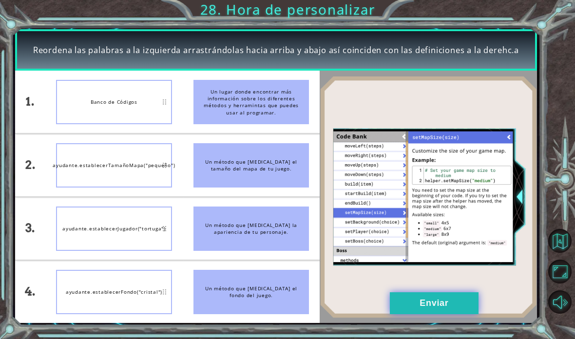
click at [439, 303] on button "Enviar" at bounding box center [434, 304] width 89 height 22
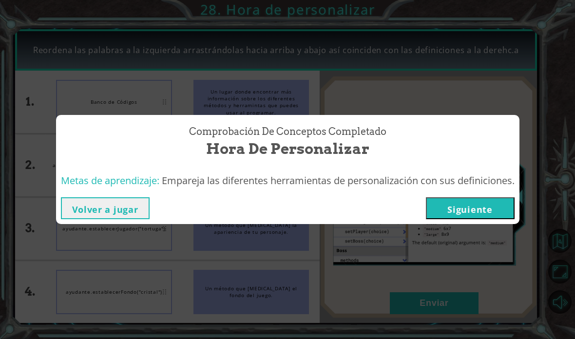
click at [460, 212] on button "Siguiente" at bounding box center [470, 209] width 89 height 22
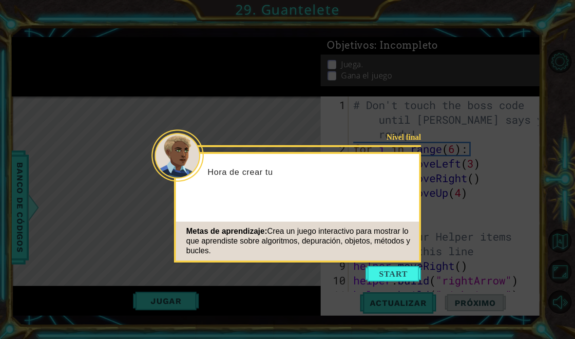
scroll to position [73, 0]
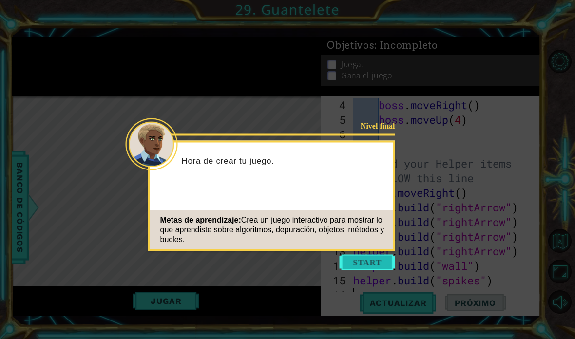
click at [361, 255] on button "Start" at bounding box center [368, 263] width 56 height 16
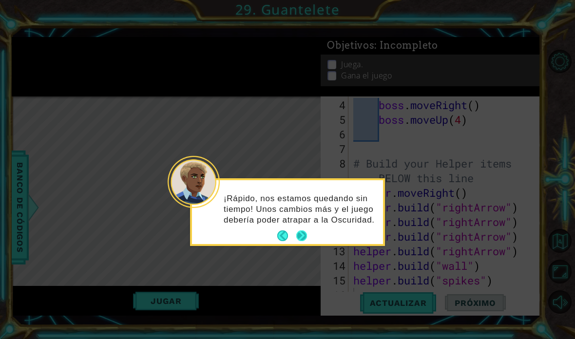
click at [303, 231] on button "Next" at bounding box center [302, 236] width 11 height 11
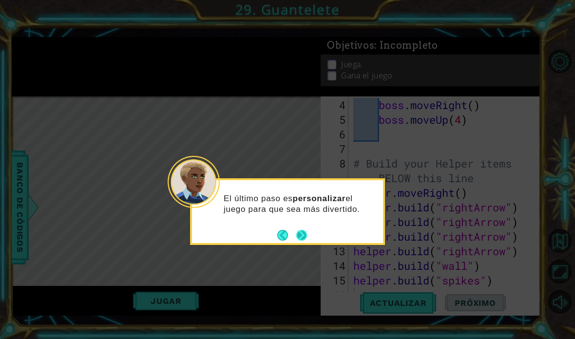
click at [303, 230] on button "Next" at bounding box center [302, 235] width 11 height 11
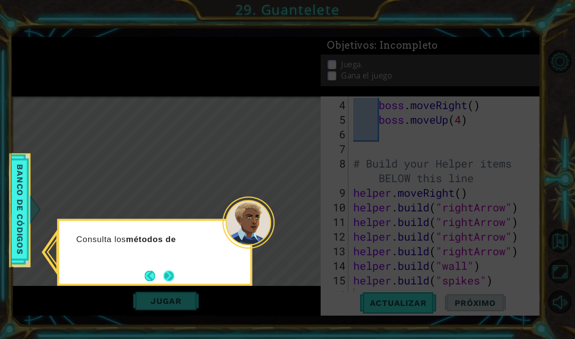
click at [168, 271] on button "Next" at bounding box center [169, 276] width 11 height 11
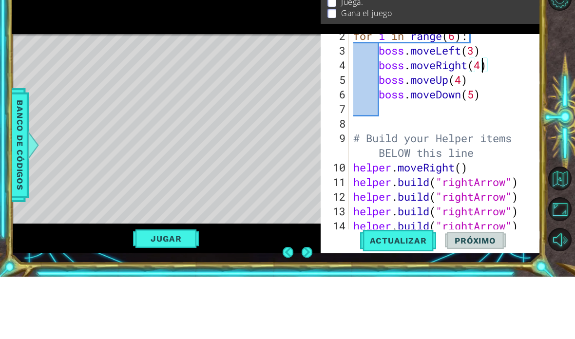
scroll to position [88, 0]
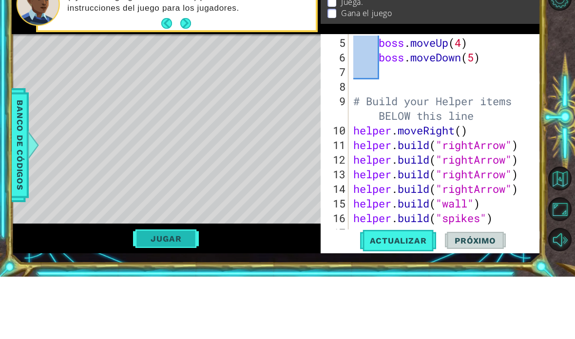
click at [150, 292] on button "Jugar" at bounding box center [166, 301] width 66 height 19
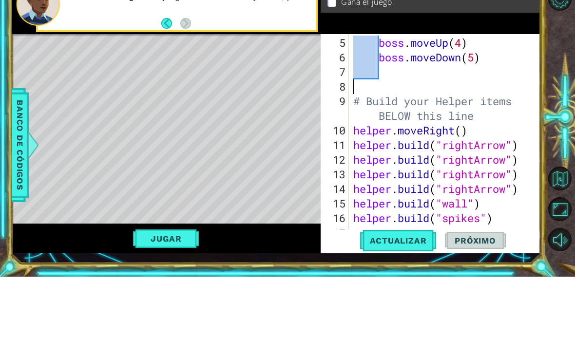
click at [225, 149] on div "Level Map" at bounding box center [237, 240] width 451 height 287
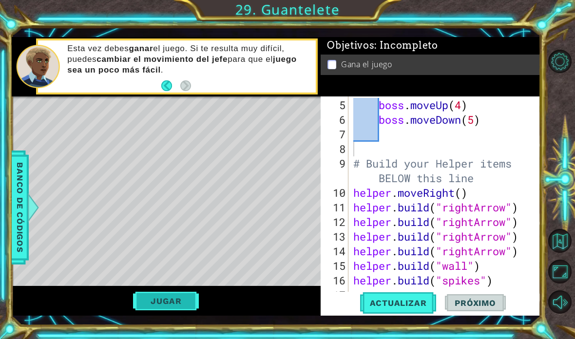
click at [187, 302] on button "Jugar" at bounding box center [166, 301] width 66 height 19
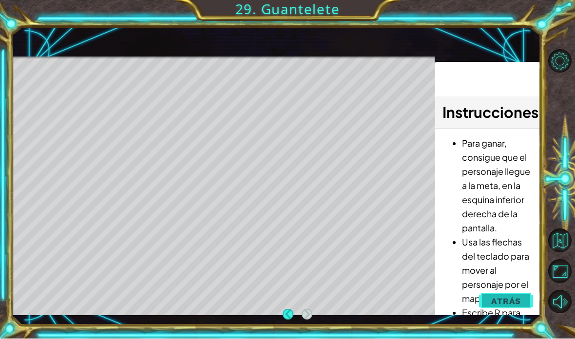
click at [509, 299] on span "Atrás" at bounding box center [507, 302] width 30 height 10
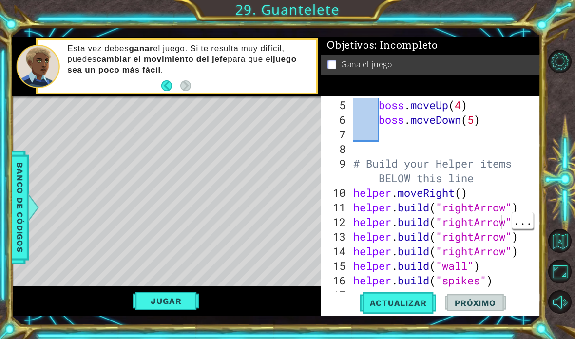
click at [500, 224] on div "boss . moveUp ( 4 ) boss . moveDown ( 5 ) # Build your Helper items BELOW this …" at bounding box center [448, 215] width 192 height 234
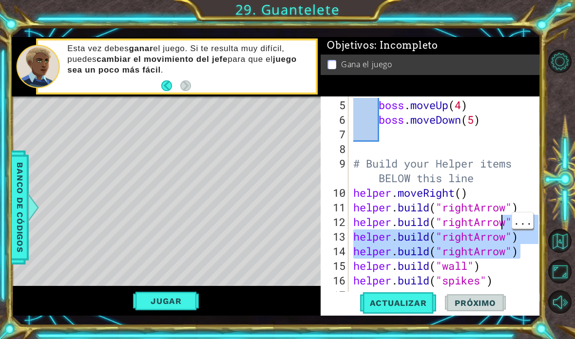
click at [509, 249] on div "boss . moveUp ( 4 ) boss . moveDown ( 5 ) # Build your Helper items BELOW this …" at bounding box center [448, 215] width 192 height 234
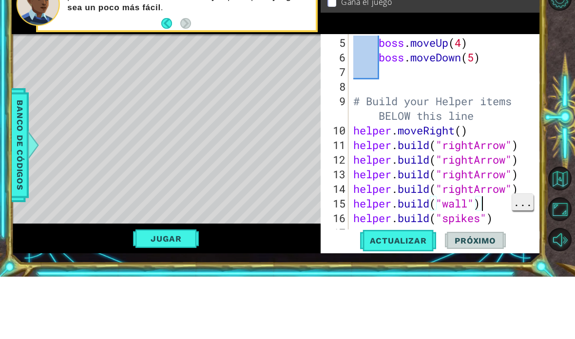
click at [513, 257] on span "..." at bounding box center [523, 265] width 21 height 16
click at [519, 151] on div "boss . moveUp ( 4 ) boss . moveDown ( 5 ) # Build your Helper items BELOW this …" at bounding box center [448, 215] width 192 height 234
click at [477, 98] on div "boss . moveUp ( 4 ) boss . moveDown ( 5 ) # Build your Helper items BELOW this …" at bounding box center [448, 215] width 192 height 234
click at [421, 298] on span "Actualizar" at bounding box center [398, 303] width 77 height 10
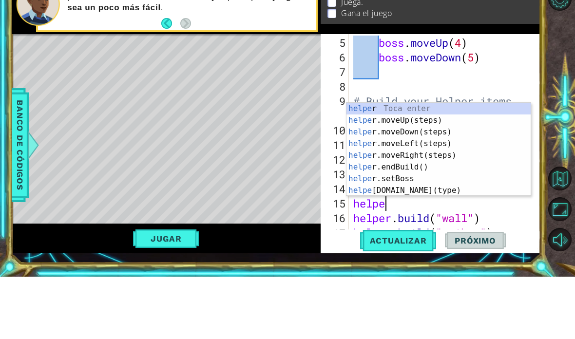
scroll to position [17, 56]
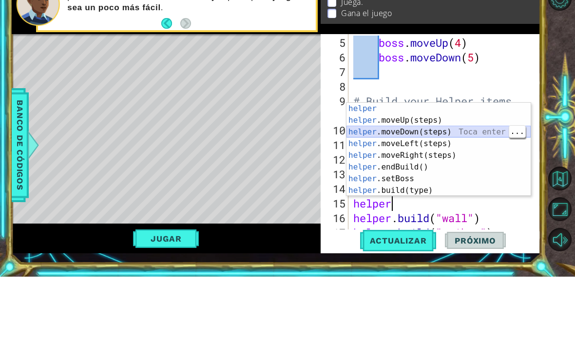
click at [471, 165] on div "helper Toca enter helper .moveUp(steps) Toca enter helper .moveDown(steps) Toca…" at bounding box center [439, 223] width 184 height 117
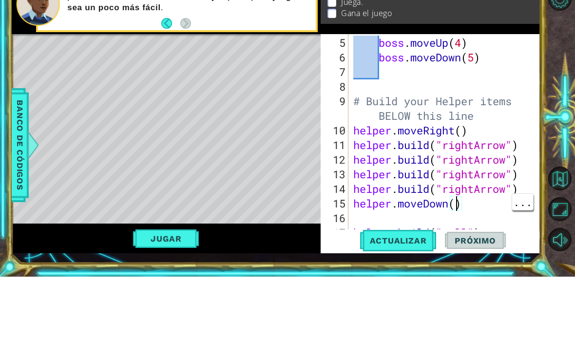
scroll to position [17, 24]
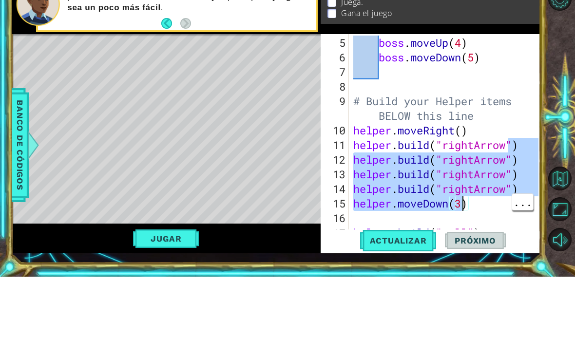
click at [493, 206] on div "boss . moveUp ( 4 ) boss . moveDown ( 5 ) # Build your Helper items BELOW this …" at bounding box center [448, 215] width 192 height 234
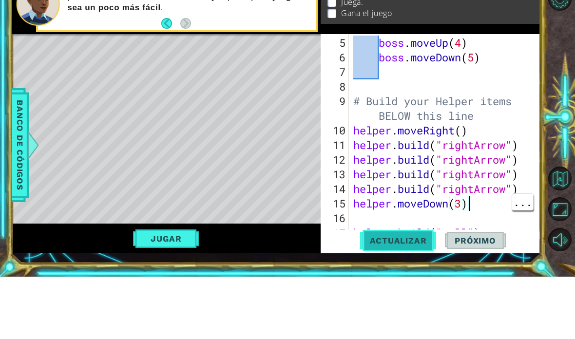
click at [410, 298] on span "Actualizar" at bounding box center [398, 303] width 77 height 10
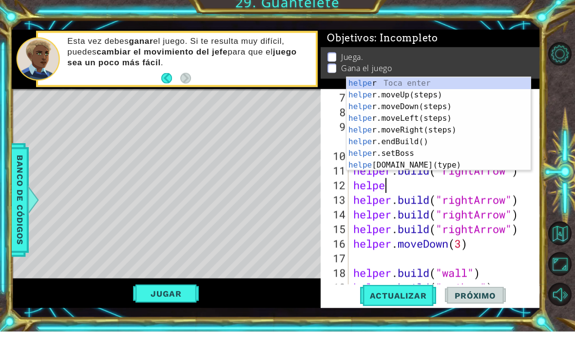
scroll to position [17, 56]
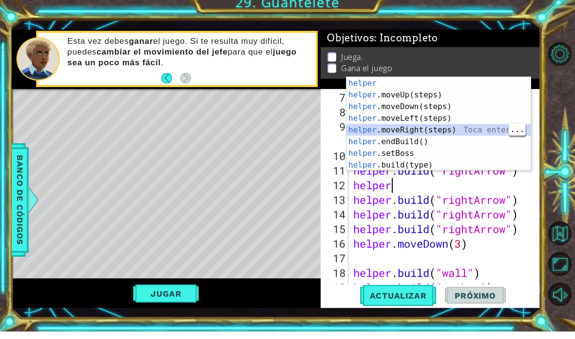
click at [448, 128] on div "helper Toca enter helper .moveUp(steps) Toca enter helper .moveDown(steps) Toca…" at bounding box center [439, 143] width 184 height 117
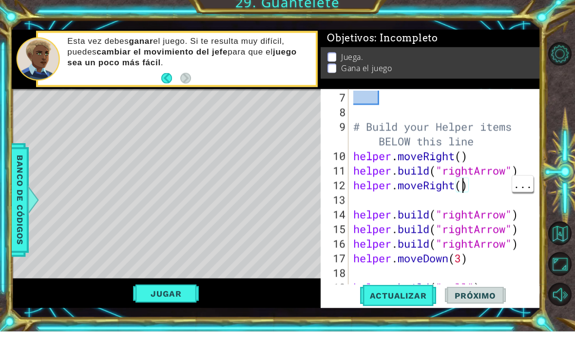
scroll to position [17, 24]
click at [528, 246] on div "# Build your Helper items BELOW this line helper . moveRight ( ) helper . build…" at bounding box center [448, 215] width 192 height 234
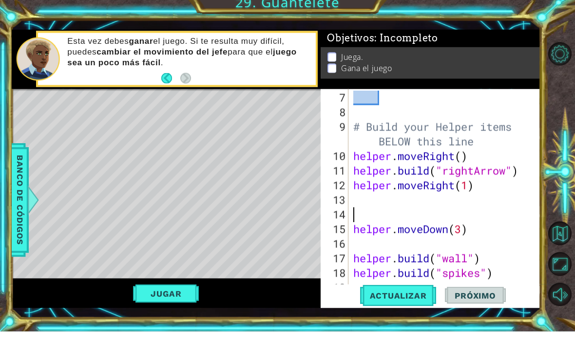
scroll to position [102, 0]
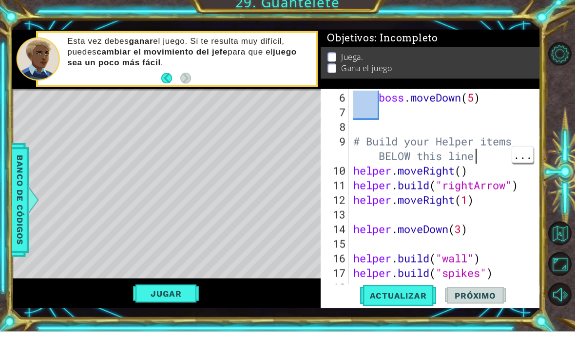
click at [478, 180] on div "boss . moveDown ( 5 ) # Build your Helper items BELOW this line helper . moveRi…" at bounding box center [448, 215] width 192 height 234
click at [485, 171] on div "boss . moveDown ( 5 ) # Build your Helper items BELOW this line helper . moveRi…" at bounding box center [448, 215] width 192 height 234
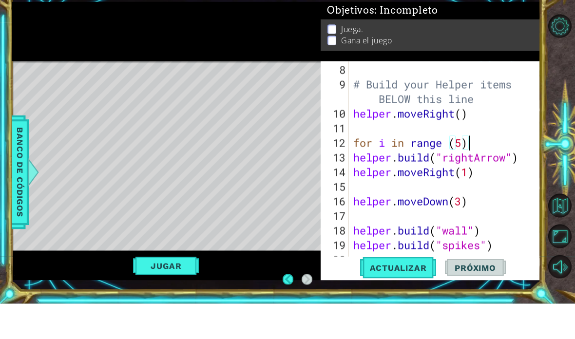
scroll to position [39, 0]
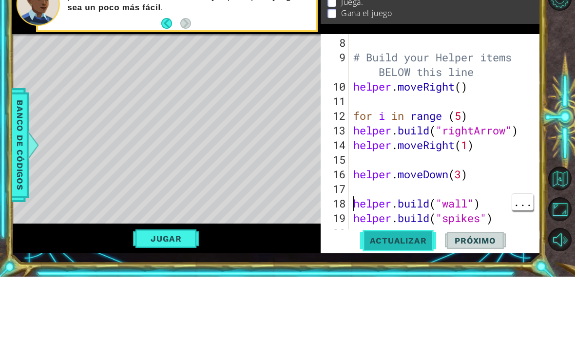
click at [416, 292] on button "Actualizar" at bounding box center [398, 303] width 77 height 22
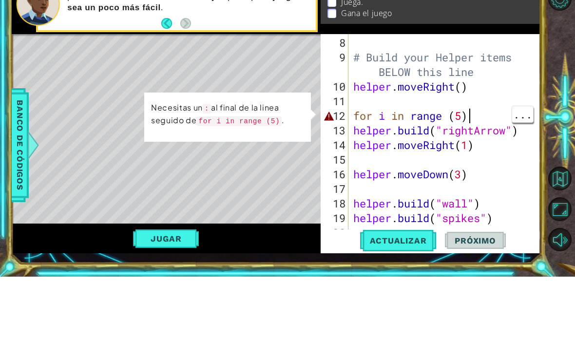
click at [508, 117] on div "# Build your Helper items BELOW this line helper . moveRight ( ) for i in range…" at bounding box center [448, 215] width 192 height 234
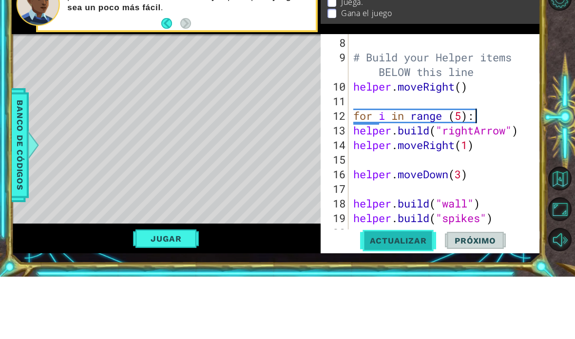
click at [417, 298] on span "Actualizar" at bounding box center [398, 303] width 77 height 10
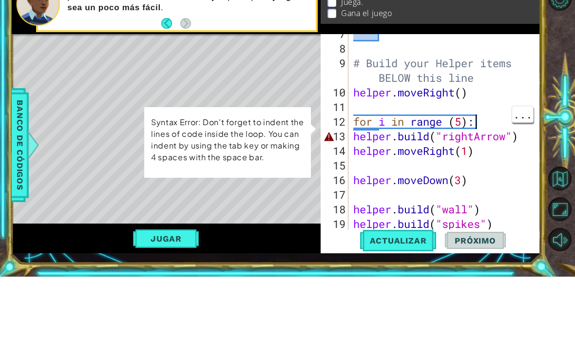
scroll to position [126, 0]
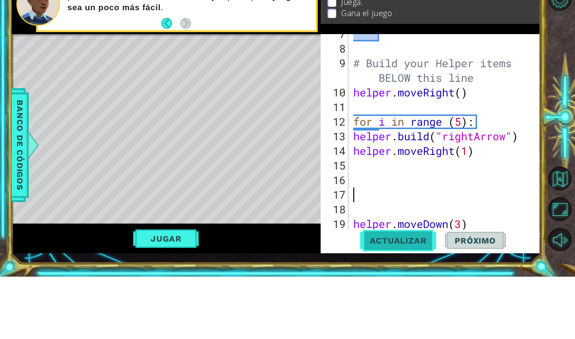
click at [420, 298] on span "Actualizar" at bounding box center [398, 303] width 77 height 10
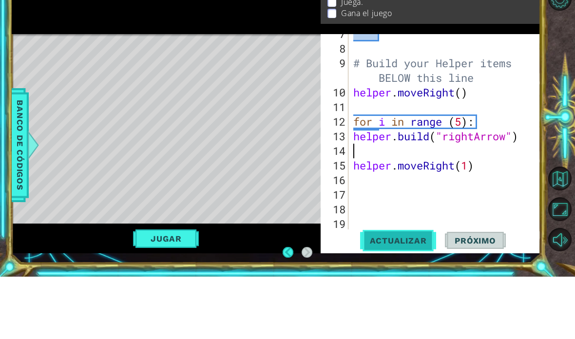
click at [423, 298] on span "Actualizar" at bounding box center [398, 303] width 77 height 10
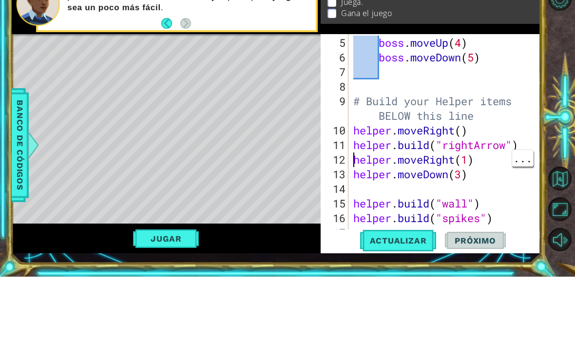
scroll to position [88, 0]
click at [416, 298] on span "Actualizar" at bounding box center [398, 303] width 77 height 10
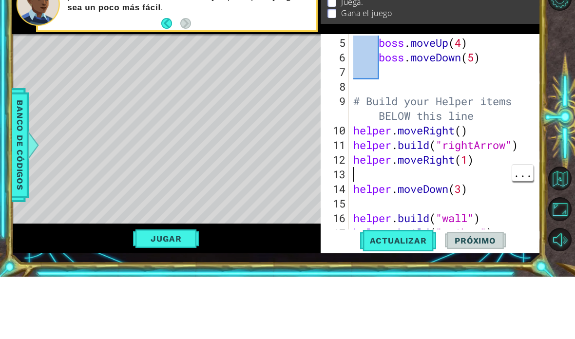
click at [433, 170] on div "boss . moveUp ( 4 ) boss . moveDown ( 5 ) # Build your Helper items BELOW this …" at bounding box center [448, 215] width 192 height 234
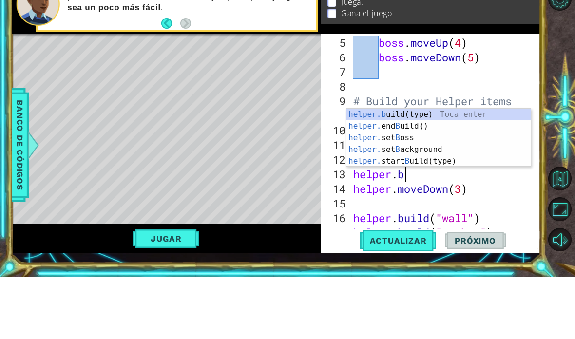
scroll to position [17, 76]
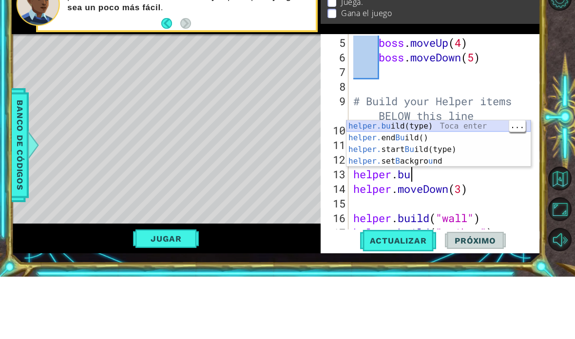
click at [439, 183] on div "helper.bu ild(type) Toca enter helper. end Bu ild() Toca enter helper. start Bu…" at bounding box center [439, 218] width 184 height 70
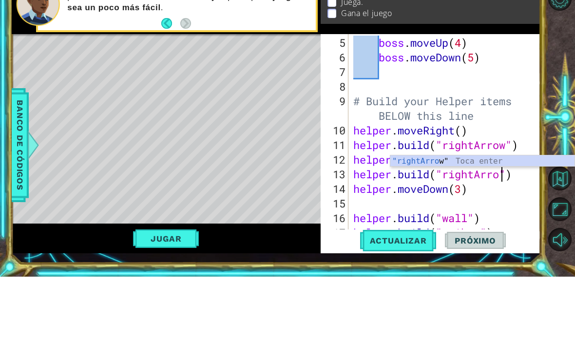
scroll to position [17, 82]
click at [423, 298] on span "Actualizar" at bounding box center [398, 303] width 77 height 10
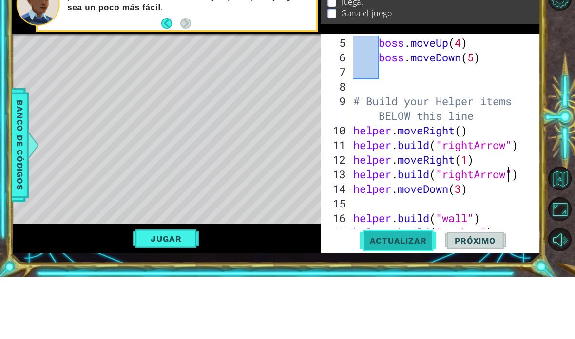
scroll to position [17, 53]
click at [506, 195] on div "boss . moveUp ( 4 ) boss . moveDown ( 5 ) # Build your Helper items BELOW this …" at bounding box center [448, 215] width 192 height 234
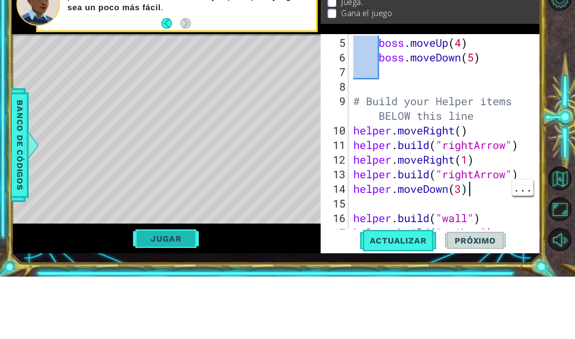
click at [187, 292] on button "Jugar" at bounding box center [166, 301] width 66 height 19
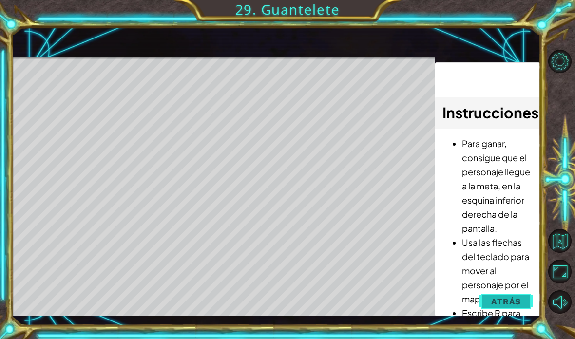
click at [516, 300] on span "Atrás" at bounding box center [507, 302] width 30 height 10
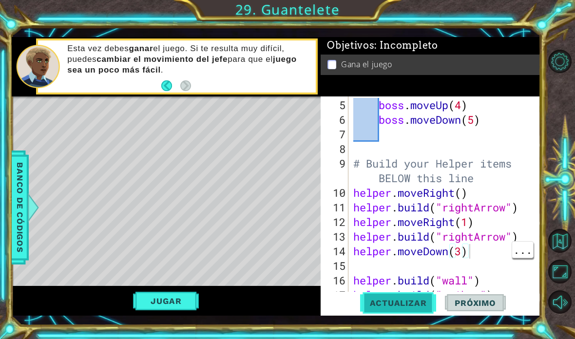
click at [423, 304] on span "Actualizar" at bounding box center [398, 303] width 77 height 10
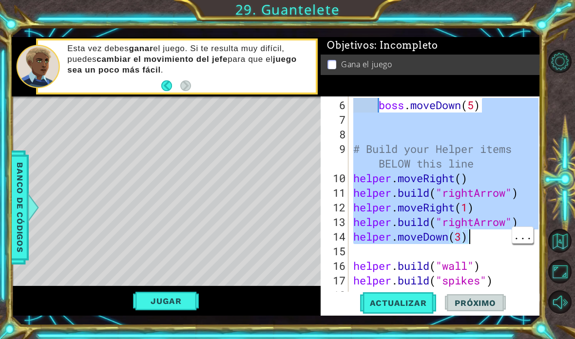
click at [564, 130] on div at bounding box center [563, 182] width 26 height 272
click at [498, 153] on div "boss . moveDown ( 5 ) # Build your Helper items BELOW this line helper . moveRi…" at bounding box center [448, 215] width 192 height 234
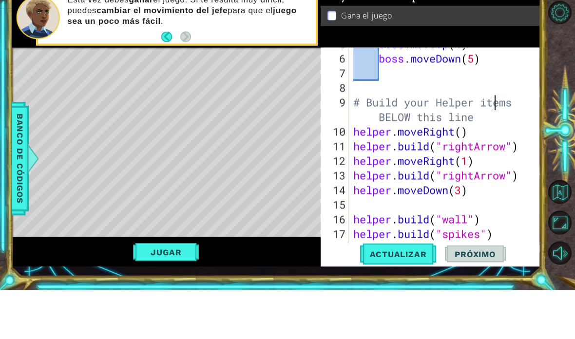
scroll to position [99, 0]
click at [506, 230] on div "boss . moveUp ( 4 ) boss . moveDown ( 5 ) # Build your Helper items BELOW this …" at bounding box center [448, 203] width 192 height 234
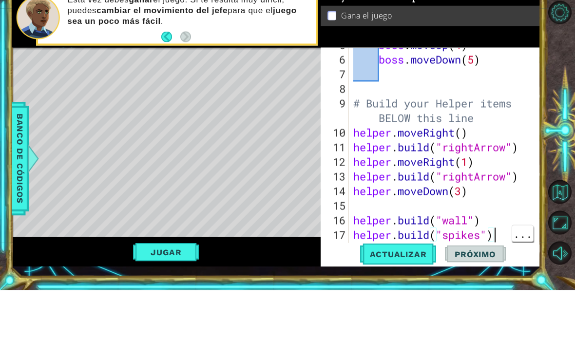
click at [499, 217] on div "boss . moveUp ( 4 ) boss . moveDown ( 5 ) # Build your Helper items BELOW this …" at bounding box center [448, 204] width 192 height 234
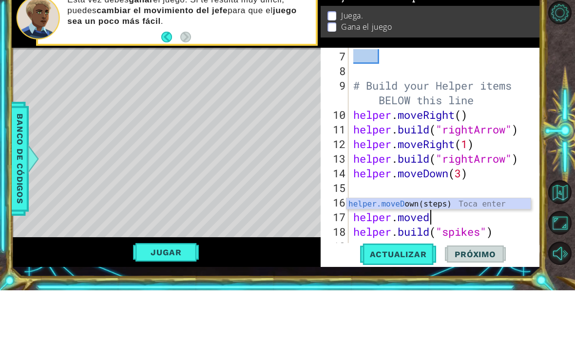
scroll to position [17, 101]
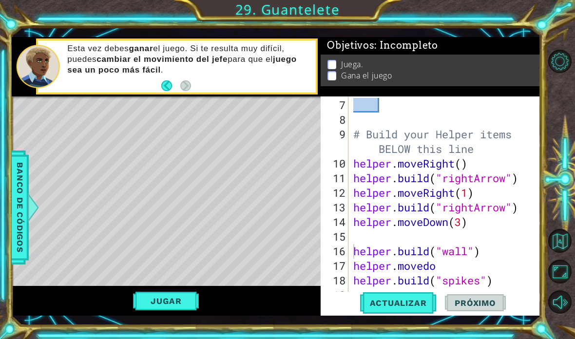
click at [482, 253] on div "# Build your Helper items BELOW this line helper . moveRight ( ) helper . build…" at bounding box center [448, 215] width 192 height 234
click at [354, 247] on div "# Build your Helper items BELOW this line helper . moveRight ( ) helper . build…" at bounding box center [448, 215] width 192 height 234
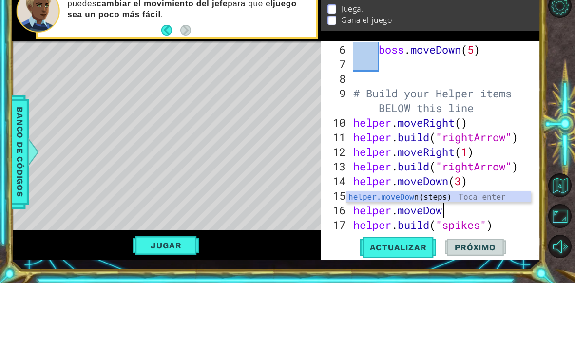
scroll to position [17, 43]
click at [501, 247] on div "helper.moveDown (steps) Toca enter" at bounding box center [439, 264] width 184 height 35
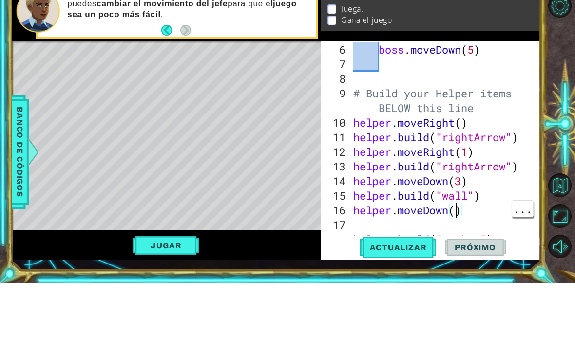
scroll to position [17, 24]
click at [416, 298] on span "Actualizar" at bounding box center [398, 303] width 77 height 10
click at [426, 270] on div "1 ההההההההההההההההההההההההההההההההההההההההההההההההההההההההההההההההההההההההההההה…" at bounding box center [287, 169] width 575 height 339
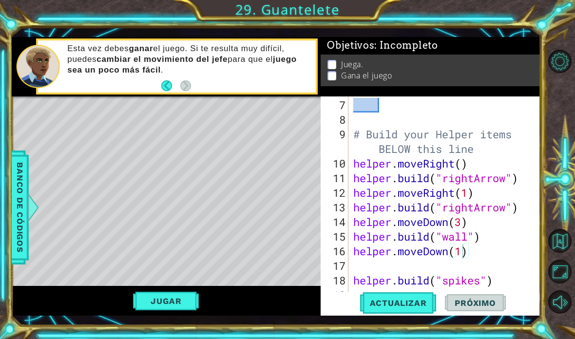
scroll to position [117, 0]
click at [486, 244] on div "# Build your Helper items BELOW this line helper . moveRight ( ) helper . build…" at bounding box center [448, 215] width 192 height 234
click at [493, 223] on div "# Build your Helper items BELOW this line helper . moveRight ( ) helper . build…" at bounding box center [448, 215] width 192 height 234
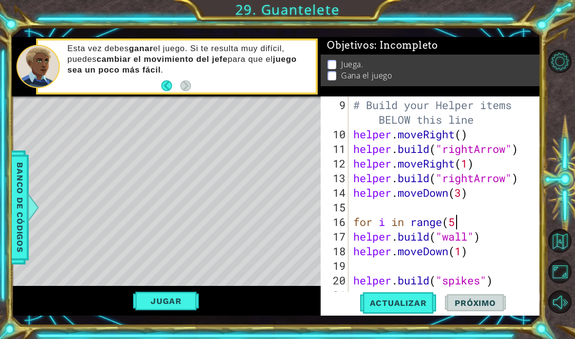
scroll to position [17, 69]
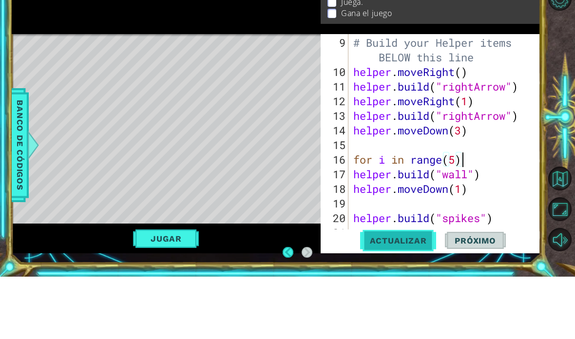
click at [412, 298] on span "Actualizar" at bounding box center [398, 303] width 77 height 10
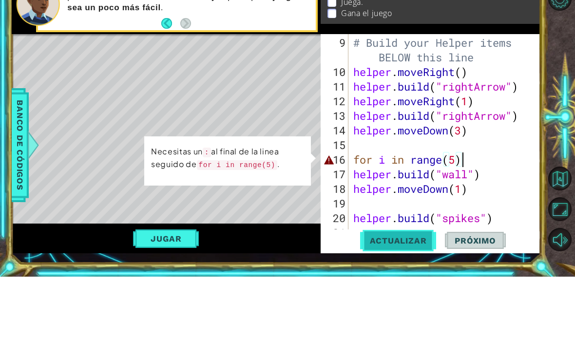
scroll to position [17, 24]
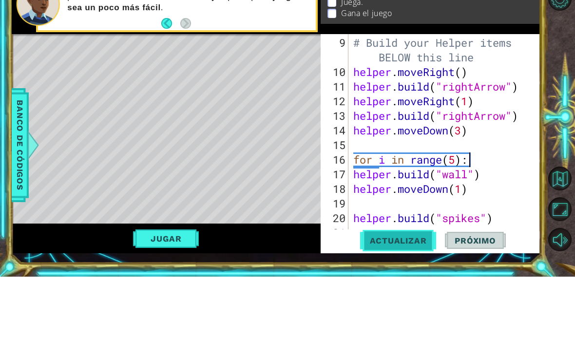
click at [409, 292] on button "Actualizar" at bounding box center [398, 303] width 77 height 22
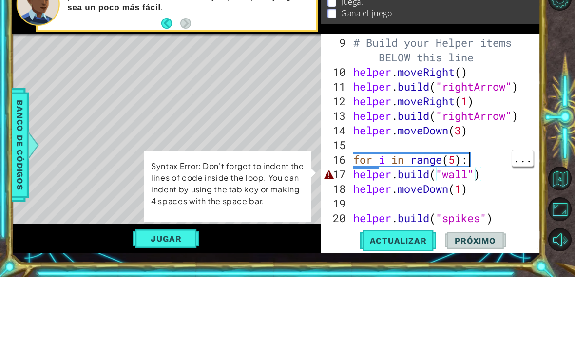
click at [487, 157] on div "# Build your Helper items BELOW this line helper . moveRight ( ) helper . build…" at bounding box center [448, 222] width 192 height 249
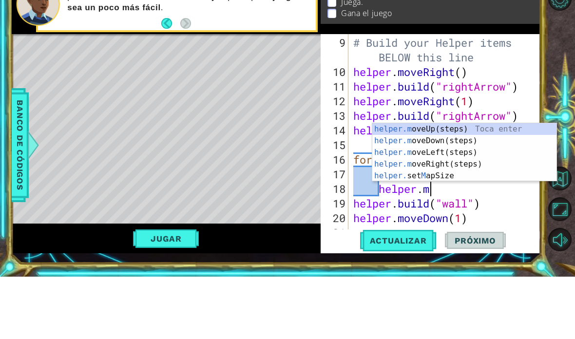
scroll to position [17, 76]
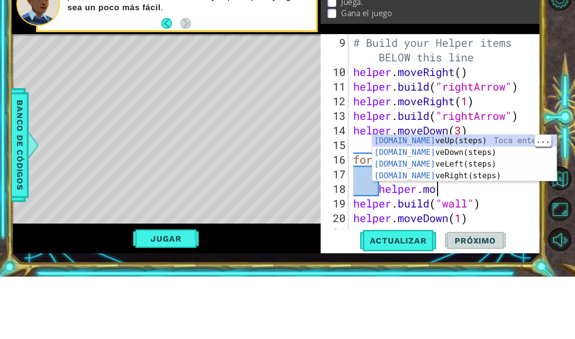
click at [496, 198] on div "helper.mo veUp(steps) Toca enter helper.mo veDown(steps) Toca enter helper.mo v…" at bounding box center [465, 233] width 184 height 70
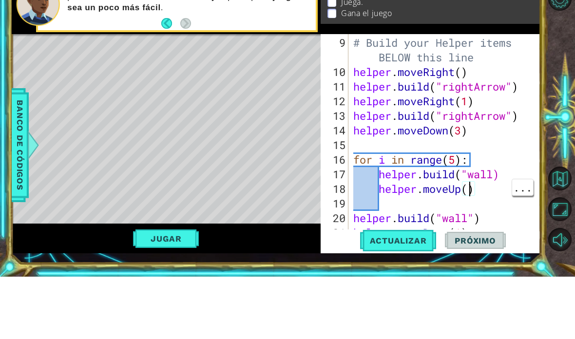
scroll to position [17, 24]
click at [498, 202] on div "# Build your Helper items BELOW this line helper . moveRight ( ) helper . build…" at bounding box center [448, 222] width 192 height 249
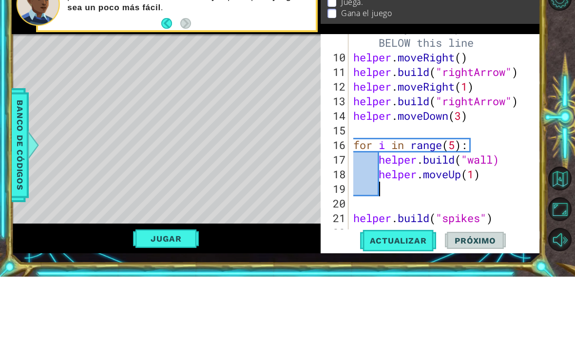
scroll to position [161, 0]
click at [148, 292] on button "Jugar" at bounding box center [166, 301] width 66 height 19
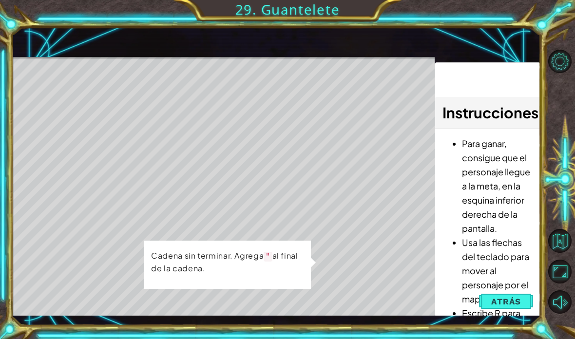
click at [516, 301] on span "Atrás" at bounding box center [507, 302] width 30 height 10
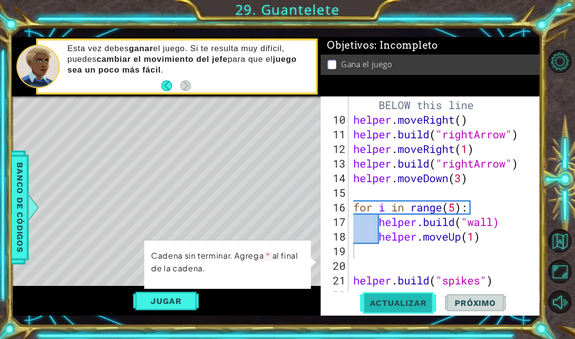
click at [419, 299] on span "Actualizar" at bounding box center [398, 303] width 77 height 10
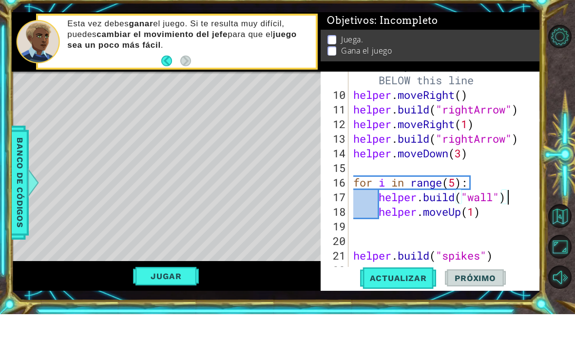
scroll to position [17, 30]
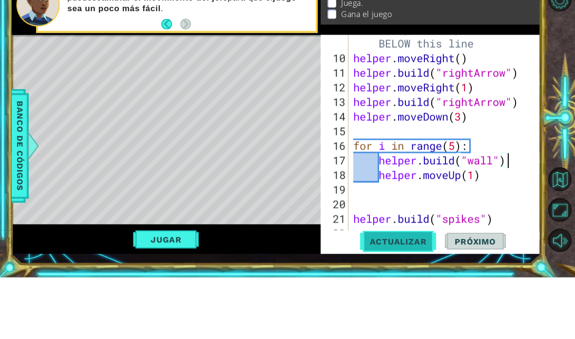
click at [415, 298] on span "Actualizar" at bounding box center [398, 303] width 77 height 10
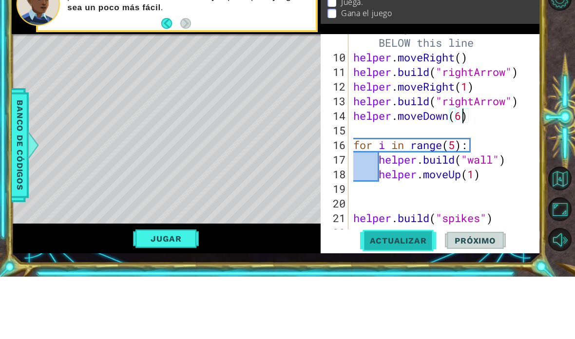
click at [418, 298] on span "Actualizar" at bounding box center [398, 303] width 77 height 10
click at [421, 298] on span "Actualizar" at bounding box center [398, 303] width 77 height 10
click at [420, 292] on button "Actualizar" at bounding box center [398, 303] width 77 height 22
click at [417, 298] on span "Actualizar" at bounding box center [398, 303] width 77 height 10
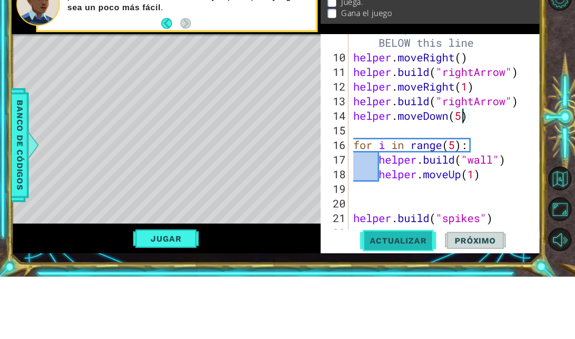
click at [421, 298] on span "Actualizar" at bounding box center [398, 303] width 77 height 10
click at [423, 298] on span "Actualizar" at bounding box center [398, 303] width 77 height 10
click at [409, 298] on span "Actualizar" at bounding box center [398, 303] width 77 height 10
click at [414, 298] on span "Actualizar" at bounding box center [398, 303] width 77 height 10
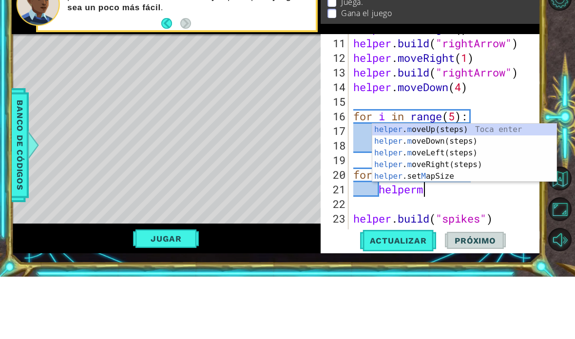
scroll to position [17, 53]
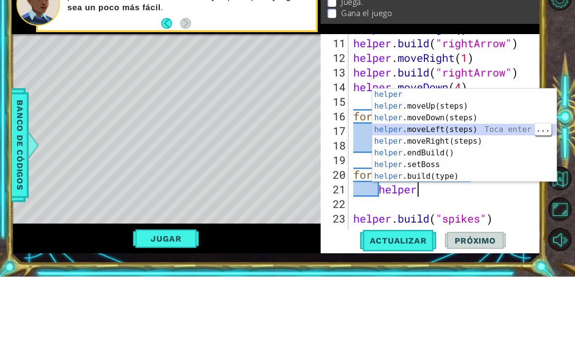
click at [472, 151] on div "helper Toca enter helper .moveUp(steps) Toca enter helper .moveDown(steps) Toca…" at bounding box center [465, 209] width 184 height 117
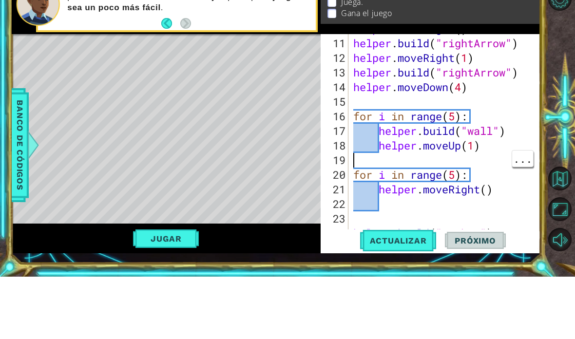
click at [478, 161] on div "helper . moveRight ( ) helper . build ( "rightArrow" ) helper . moveRight ( 1 )…" at bounding box center [448, 201] width 192 height 234
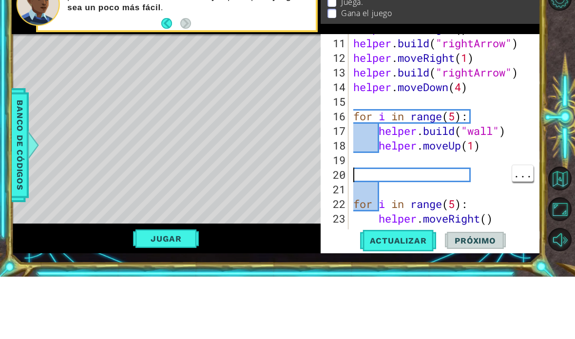
click at [445, 179] on div "helper . moveRight ( ) helper . build ( "rightArrow" ) helper . moveRight ( 1 )…" at bounding box center [448, 201] width 192 height 234
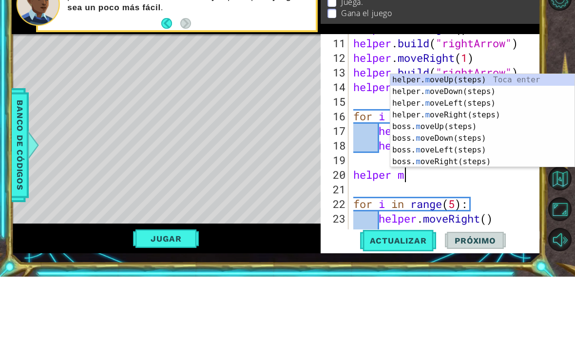
scroll to position [17, 30]
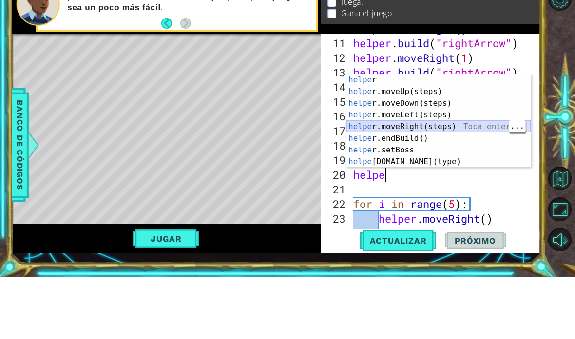
click at [450, 137] on div "helpe r Toca enter helpe r.moveUp(steps) Toca enter helpe r.moveDown(steps) Toc…" at bounding box center [439, 195] width 184 height 117
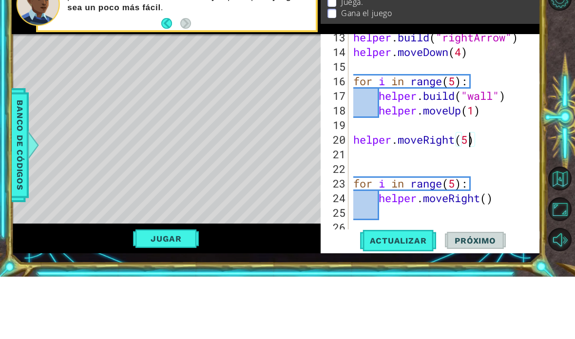
scroll to position [249, 0]
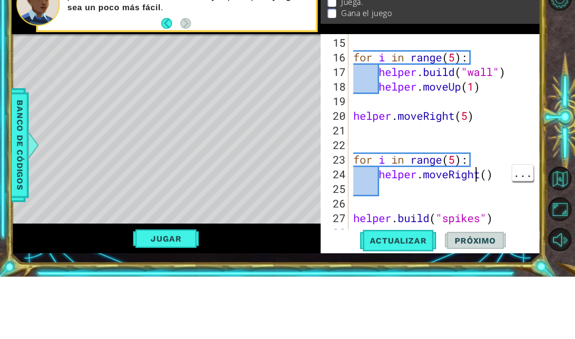
click at [476, 173] on div "for i in range ( 5 ) : helper . build ( "wall" ) helper . moveUp ( 1 ) helper .…" at bounding box center [448, 215] width 192 height 234
click at [484, 182] on div "for i in range ( 5 ) : helper . build ( "wall" ) helper . moveUp ( 1 ) helper .…" at bounding box center [448, 215] width 192 height 234
click at [483, 173] on div "for i in range ( 5 ) : helper . build ( "wall" ) helper . moveUp ( 1 ) helper .…" at bounding box center [448, 215] width 192 height 234
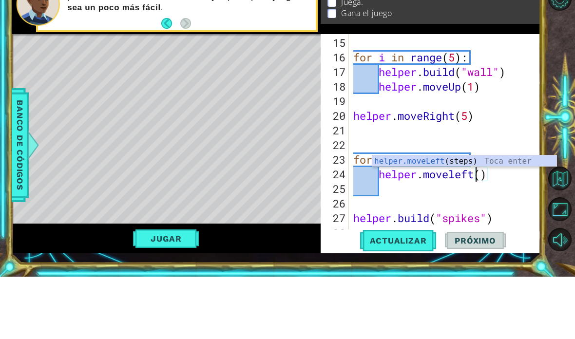
scroll to position [17, 43]
click at [491, 218] on div "helper.moveLeft (steps) Toca enter" at bounding box center [465, 223] width 184 height 11
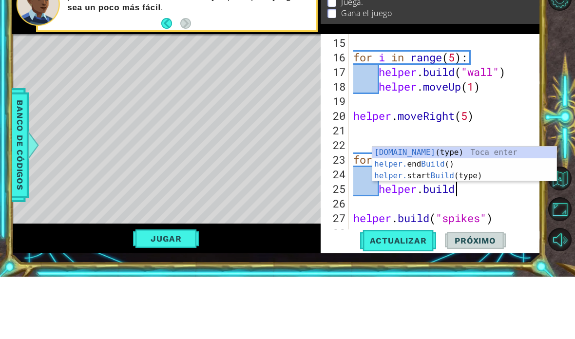
scroll to position [17, 53]
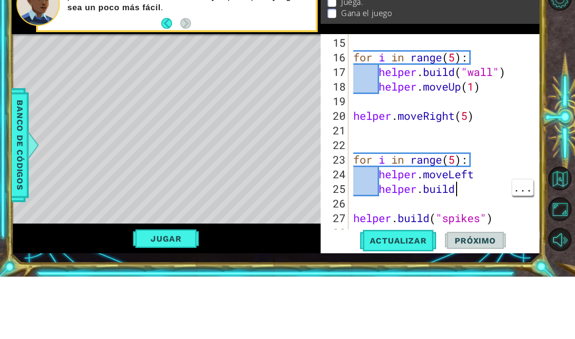
click at [472, 192] on div "for i in range ( 5 ) : helper . build ( "wall" ) helper . moveUp ( 1 ) helper .…" at bounding box center [448, 215] width 192 height 234
click at [499, 223] on div "for i in range ( 5 ) : helper . build ( "wall" ) helper . moveUp ( 1 ) helper .…" at bounding box center [448, 215] width 192 height 234
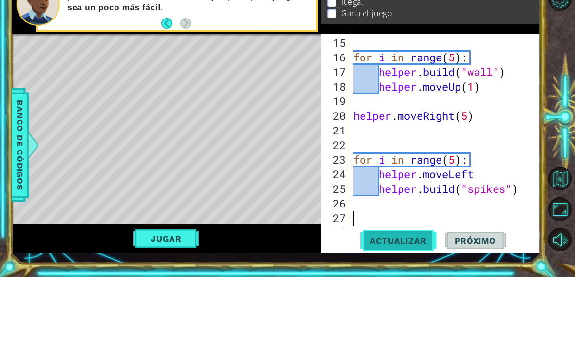
click at [418, 298] on span "Actualizar" at bounding box center [398, 303] width 77 height 10
click at [427, 298] on span "Actualizar" at bounding box center [398, 303] width 77 height 10
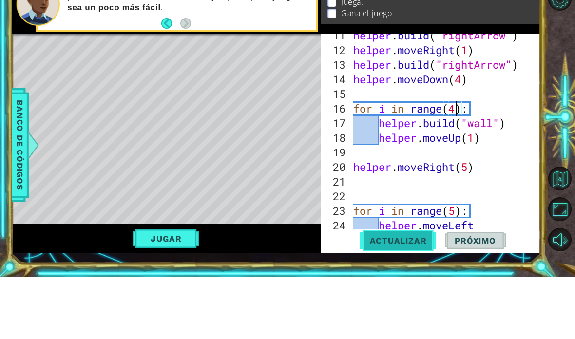
scroll to position [249, 0]
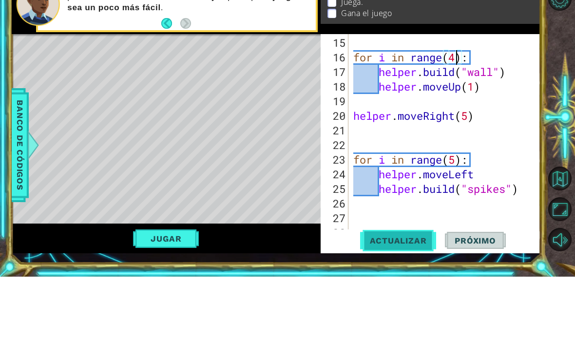
click at [424, 292] on button "Actualizar" at bounding box center [398, 303] width 77 height 22
click at [433, 298] on span "Actualizar" at bounding box center [398, 303] width 77 height 10
click at [417, 298] on span "Actualizar" at bounding box center [398, 303] width 77 height 10
click at [152, 292] on button "Jugar" at bounding box center [166, 301] width 66 height 19
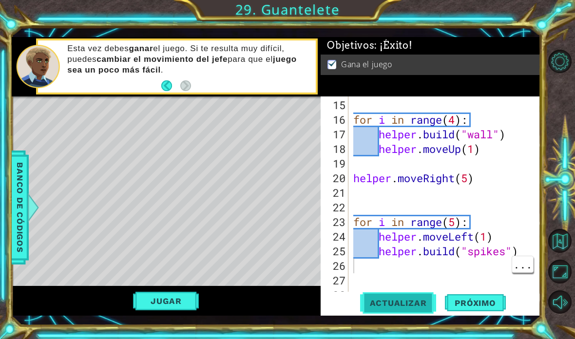
click at [408, 304] on span "Actualizar" at bounding box center [398, 303] width 77 height 10
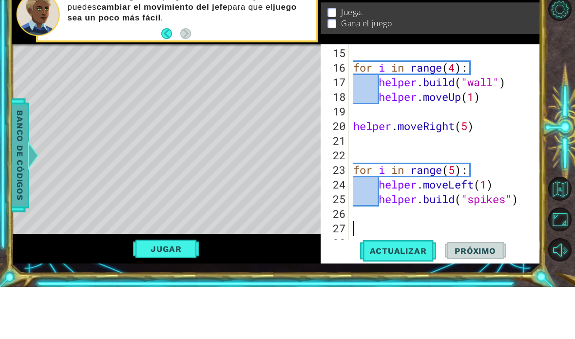
click at [16, 158] on span "Banco de códigos" at bounding box center [20, 208] width 16 height 101
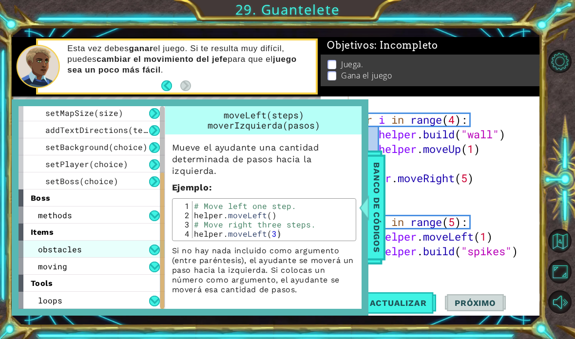
click at [47, 251] on span "obstacles" at bounding box center [60, 249] width 44 height 10
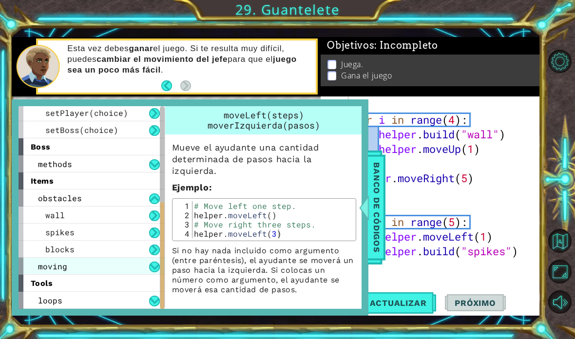
click at [50, 269] on span "moving" at bounding box center [52, 266] width 29 height 10
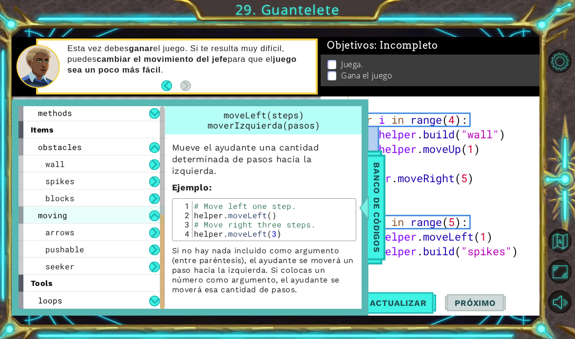
scroll to position [241, 0]
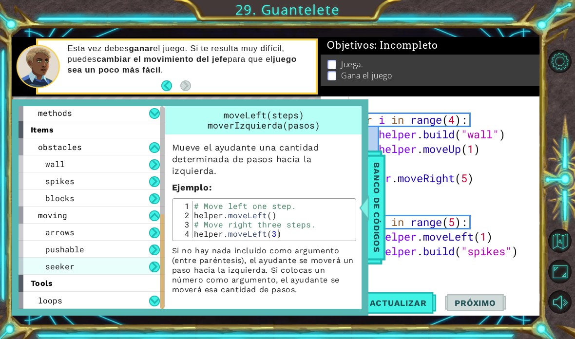
click at [51, 262] on span "seeker" at bounding box center [59, 266] width 29 height 10
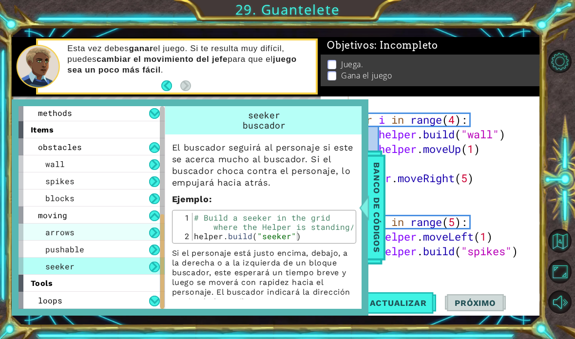
click at [56, 232] on span "arrows" at bounding box center [59, 232] width 29 height 10
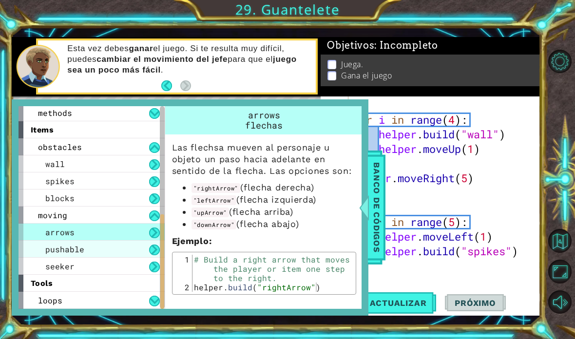
click at [116, 248] on div "pushable" at bounding box center [92, 249] width 146 height 17
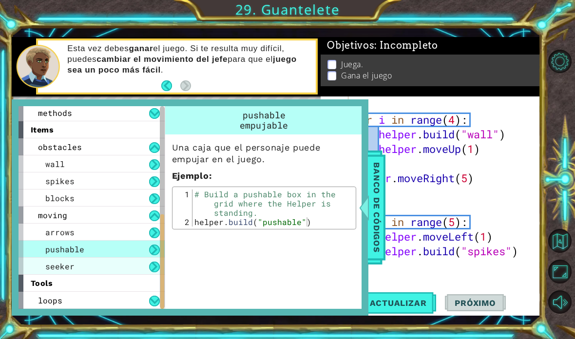
click at [131, 266] on div "seeker" at bounding box center [92, 266] width 146 height 17
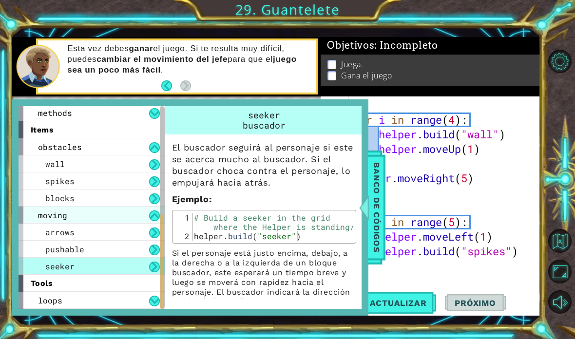
click at [40, 216] on span "moving" at bounding box center [52, 215] width 29 height 10
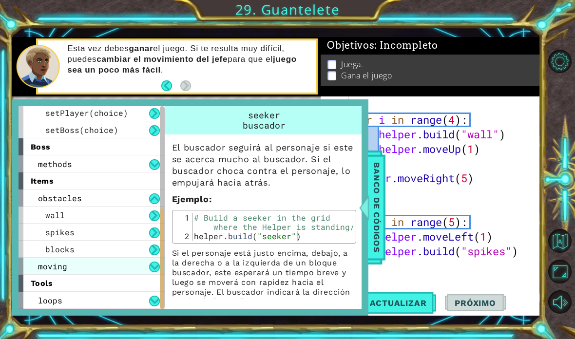
scroll to position [190, 0]
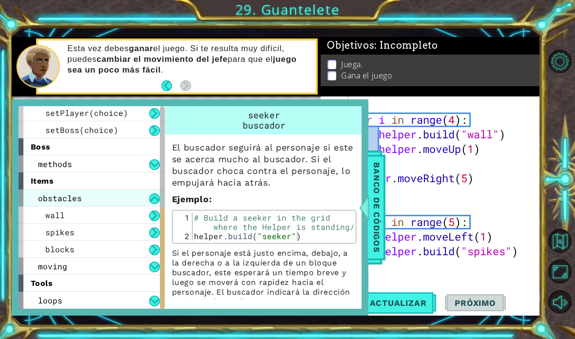
click at [43, 202] on span "obstacles" at bounding box center [60, 198] width 44 height 10
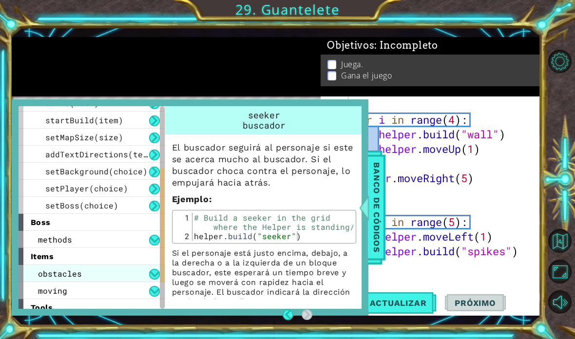
scroll to position [115, 0]
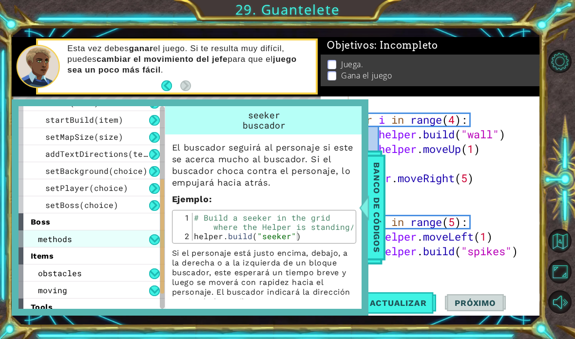
click at [43, 237] on span "methods" at bounding box center [55, 239] width 34 height 10
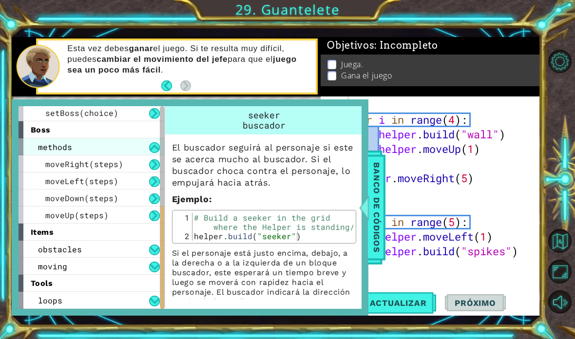
scroll to position [207, 0]
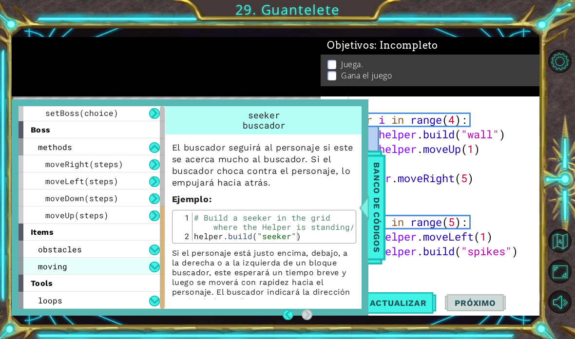
click at [50, 268] on span "moving" at bounding box center [52, 266] width 29 height 10
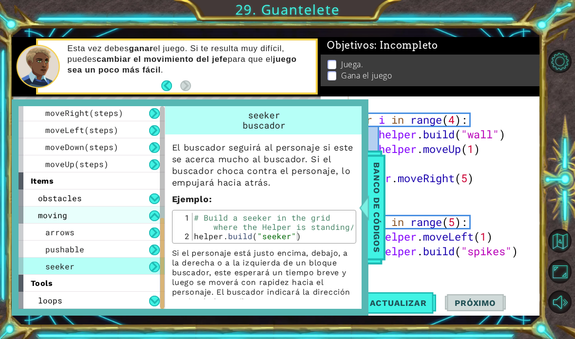
scroll to position [258, 0]
click at [44, 269] on div "seeker" at bounding box center [92, 266] width 146 height 17
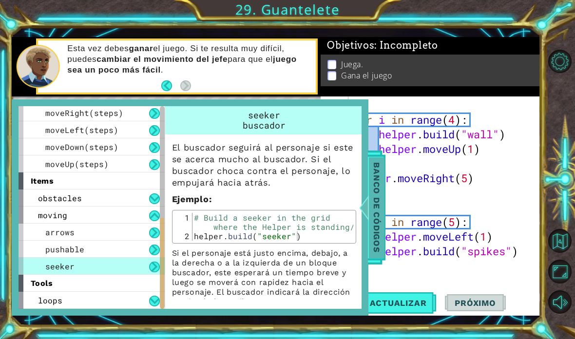
click at [370, 200] on div at bounding box center [364, 207] width 12 height 29
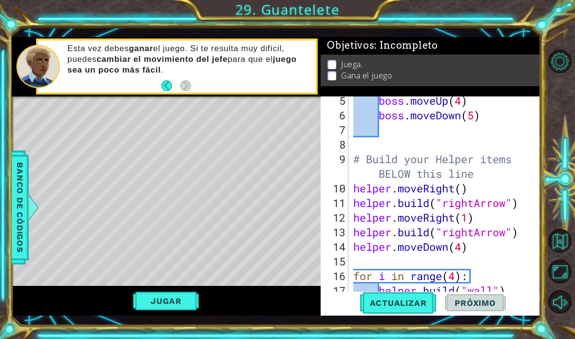
scroll to position [92, 0]
click at [361, 183] on div "boss . moveUp ( 4 ) boss . moveDown ( 5 ) # Build your Helper items BELOW this …" at bounding box center [448, 211] width 192 height 234
click at [359, 190] on div "boss . moveUp ( 4 ) boss . moveDown ( 5 ) # Build your Helper items BELOW this …" at bounding box center [448, 211] width 192 height 234
click at [355, 193] on div "boss . moveUp ( 4 ) boss . moveDown ( 5 ) # Build your Helper items BELOW this …" at bounding box center [448, 211] width 192 height 234
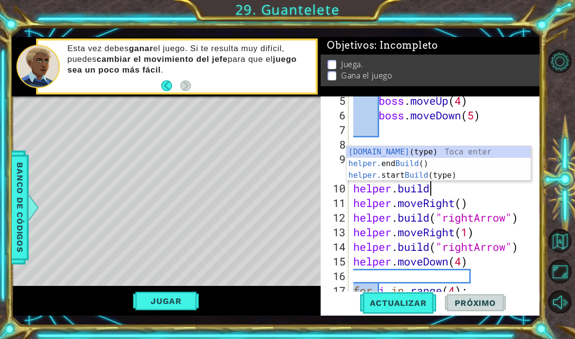
scroll to position [17, 95]
click at [474, 147] on div "helper.build (type) Toca enter helper. end Build () Toca enter helper. start Bu…" at bounding box center [439, 175] width 184 height 59
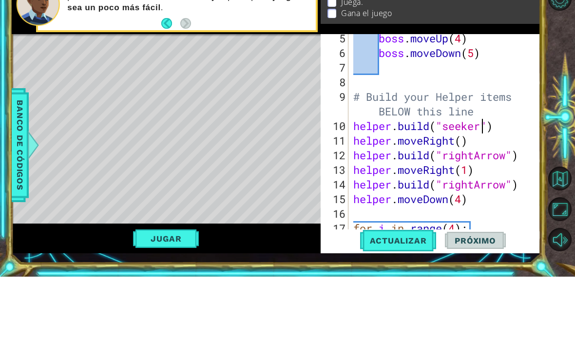
scroll to position [17, 53]
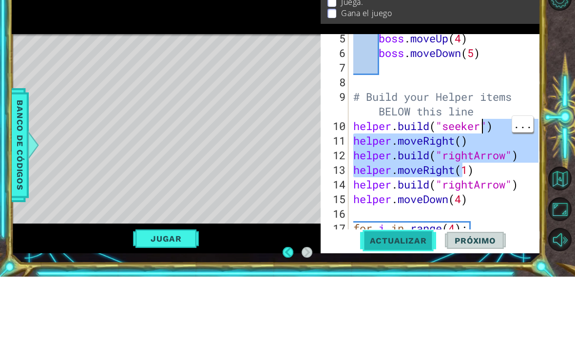
click at [408, 298] on span "Actualizar" at bounding box center [398, 303] width 77 height 10
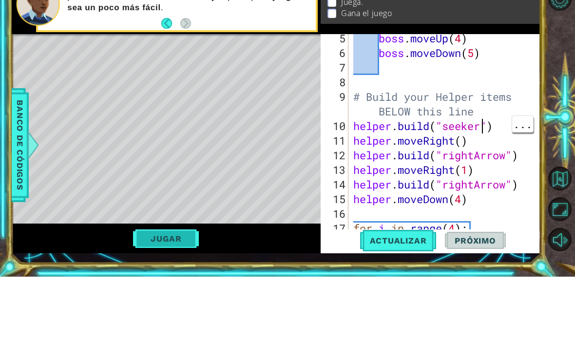
click at [148, 292] on button "Jugar" at bounding box center [166, 301] width 66 height 19
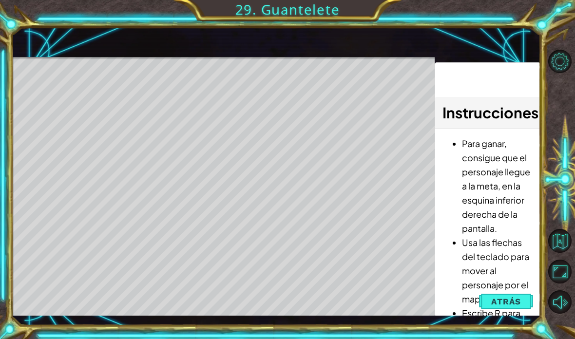
click at [509, 294] on button "Atrás" at bounding box center [506, 302] width 54 height 20
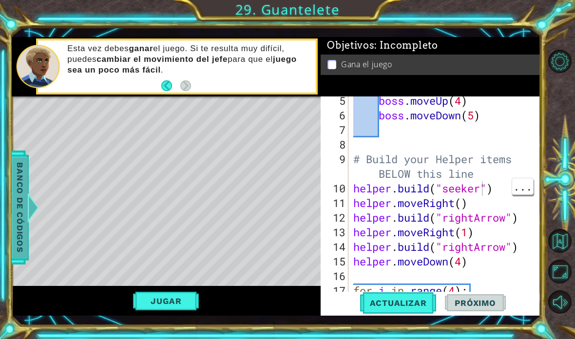
click at [17, 179] on span "Banco de códigos" at bounding box center [20, 208] width 16 height 101
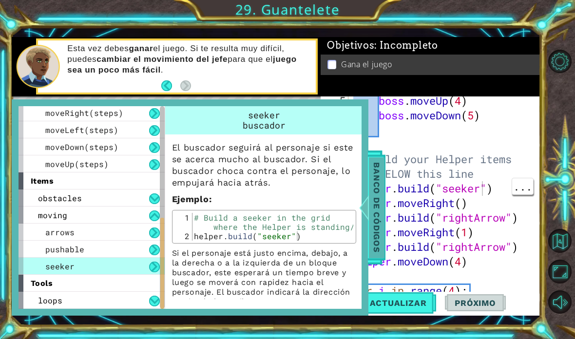
click at [377, 211] on span "Banco de códigos" at bounding box center [377, 208] width 16 height 101
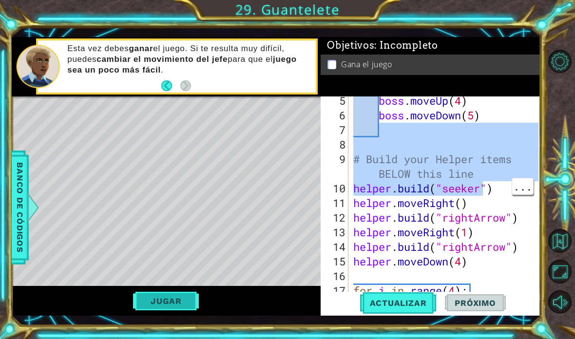
click at [153, 304] on button "Jugar" at bounding box center [166, 301] width 66 height 19
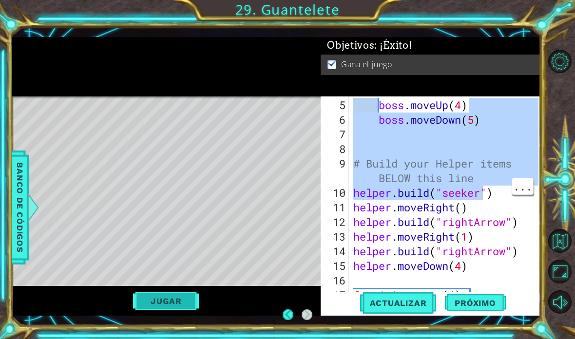
scroll to position [0, 0]
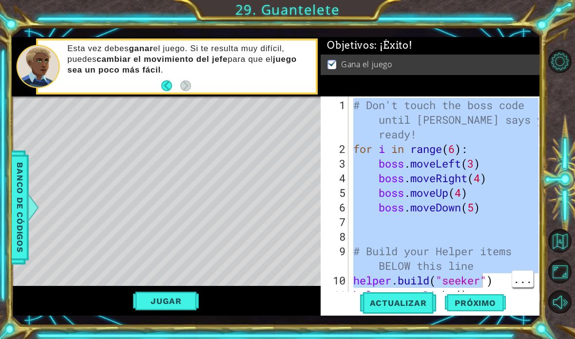
click at [490, 175] on div "# Don't touch the boss code until Vega says you're ready! for i in range ( 6 ) …" at bounding box center [448, 229] width 192 height 263
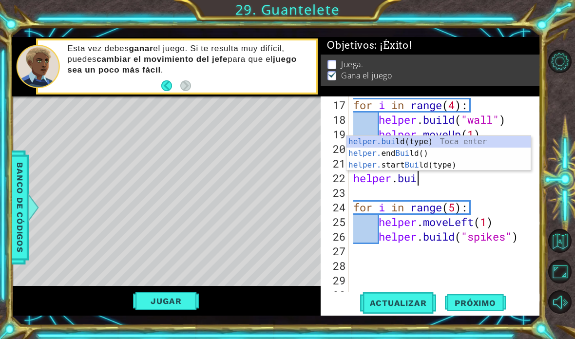
scroll to position [17, 95]
click at [500, 142] on div "helper.build (type) Toca enter helper. end Build () Toca enter helper. start Bu…" at bounding box center [439, 165] width 184 height 59
type textarea "abcde fg"
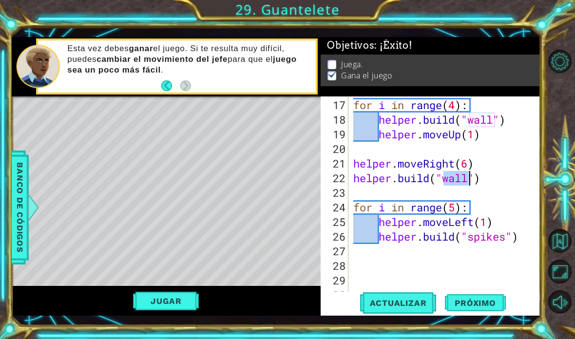
scroll to position [17, 53]
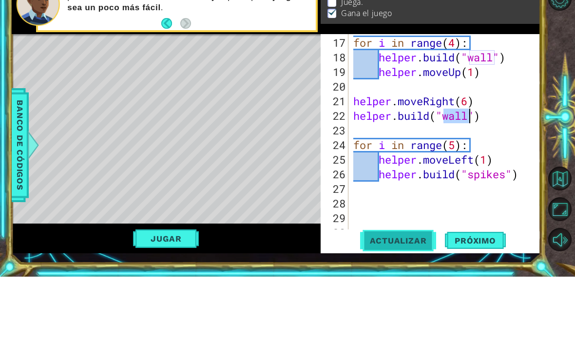
click at [411, 298] on span "Actualizar" at bounding box center [398, 303] width 77 height 10
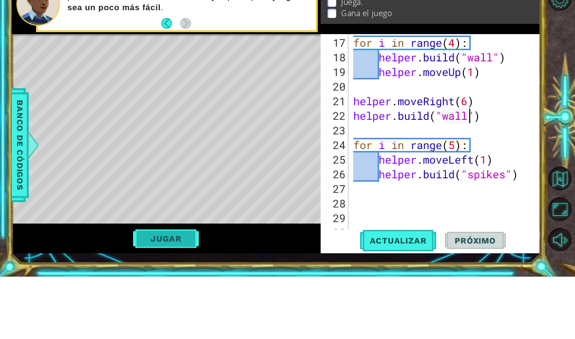
click at [151, 292] on button "Jugar" at bounding box center [166, 301] width 66 height 19
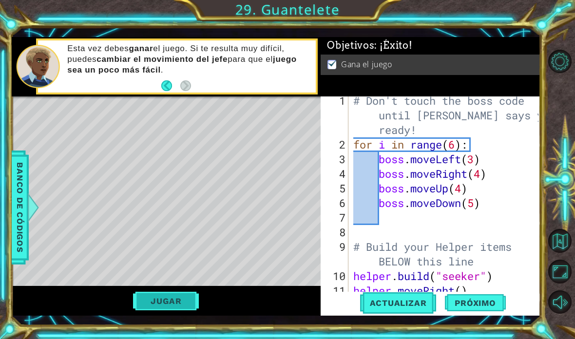
scroll to position [0, 0]
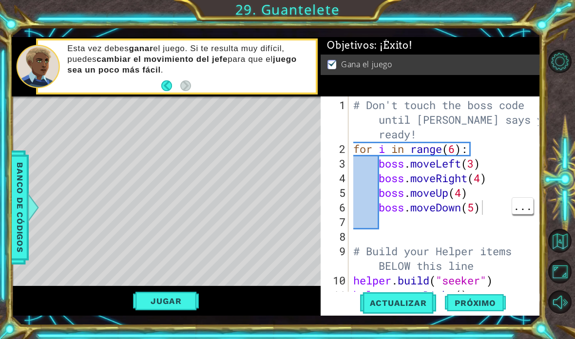
click at [509, 214] on div "# Don't touch the boss code until Vega says you're ready! for i in range ( 6 ) …" at bounding box center [448, 229] width 192 height 263
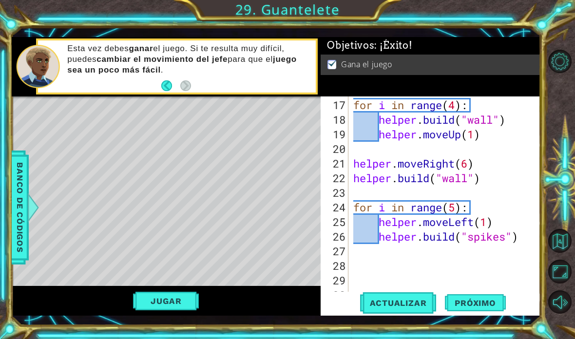
scroll to position [278, 0]
click at [473, 307] on span "Próximo" at bounding box center [475, 303] width 60 height 10
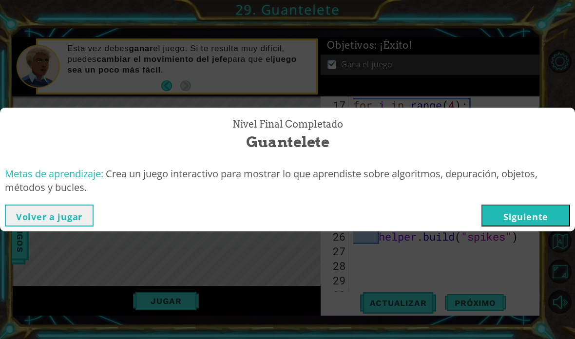
click at [527, 217] on button "Siguiente" at bounding box center [526, 216] width 89 height 22
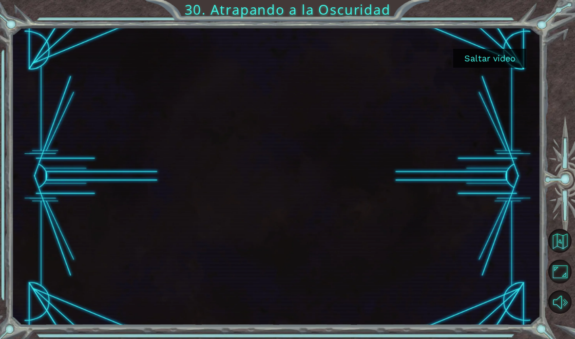
click at [499, 52] on button "Saltar video" at bounding box center [490, 58] width 73 height 19
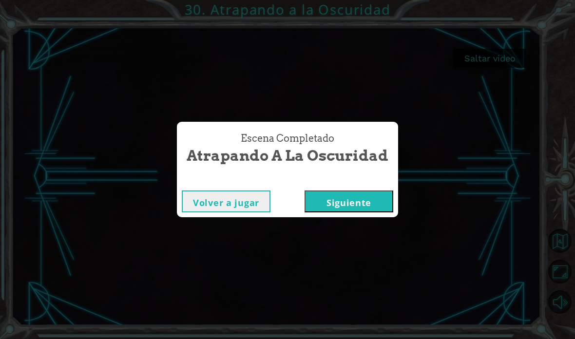
click at [367, 199] on button "Siguiente" at bounding box center [349, 202] width 89 height 22
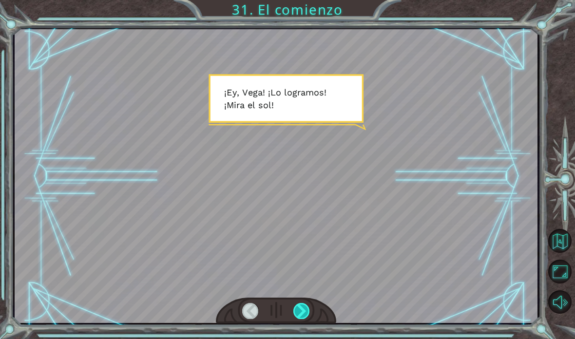
click at [298, 304] on div at bounding box center [302, 311] width 17 height 16
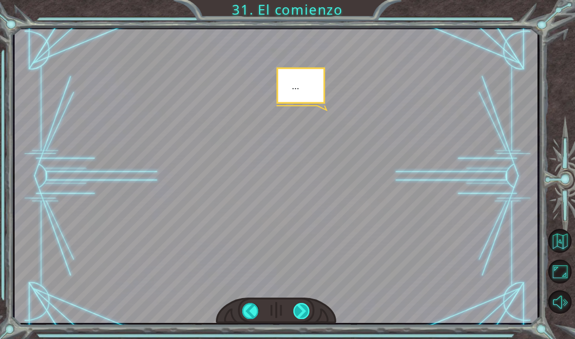
click at [297, 314] on div at bounding box center [302, 311] width 17 height 16
click at [307, 309] on div at bounding box center [302, 311] width 17 height 16
click at [309, 316] on div at bounding box center [302, 311] width 17 height 16
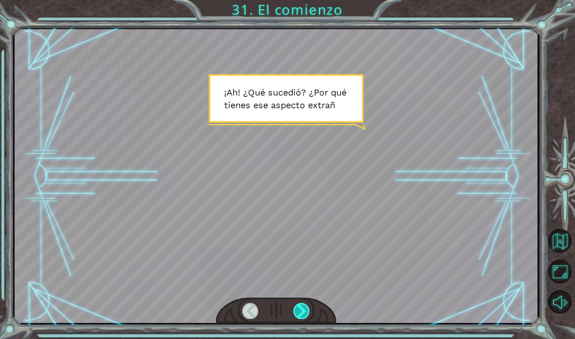
click at [306, 313] on div at bounding box center [302, 311] width 17 height 16
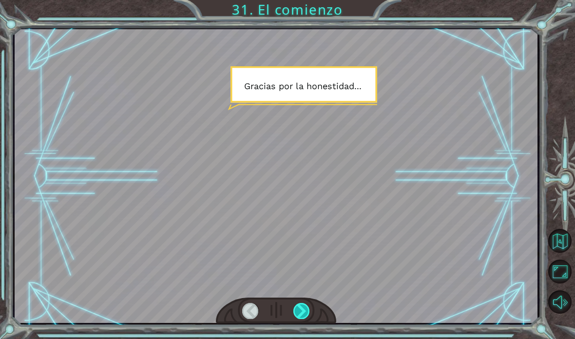
click at [307, 314] on div at bounding box center [302, 311] width 17 height 16
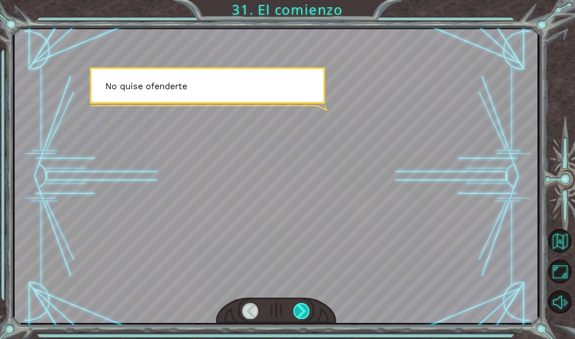
click at [307, 313] on div at bounding box center [302, 311] width 17 height 16
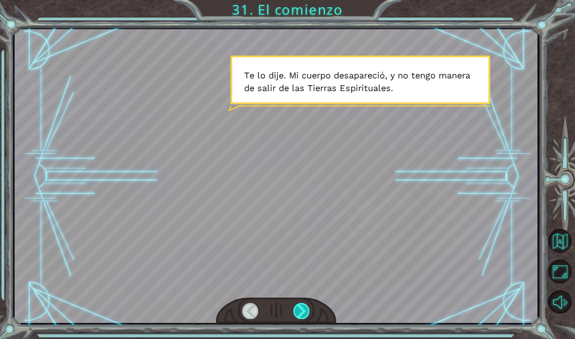
click at [301, 317] on div at bounding box center [302, 311] width 17 height 16
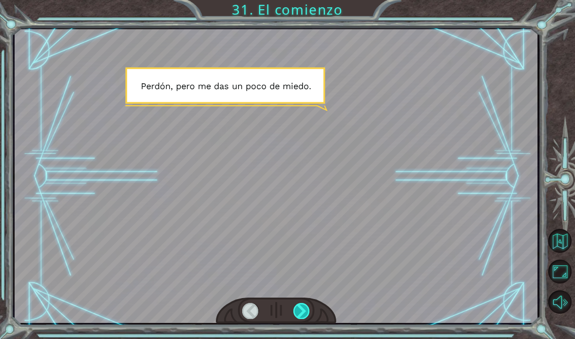
click at [300, 316] on div at bounding box center [302, 311] width 17 height 16
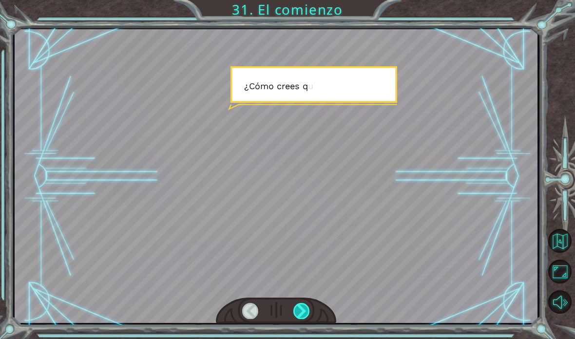
click at [298, 312] on div at bounding box center [302, 311] width 17 height 16
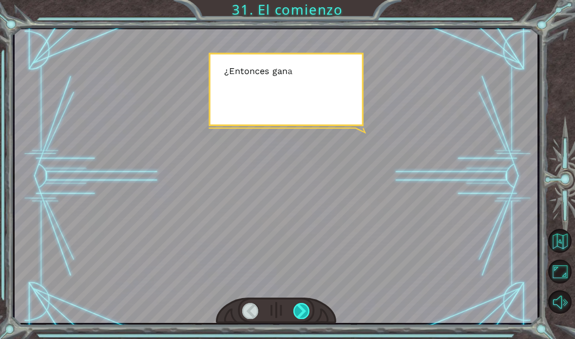
click at [298, 314] on div at bounding box center [302, 311] width 17 height 16
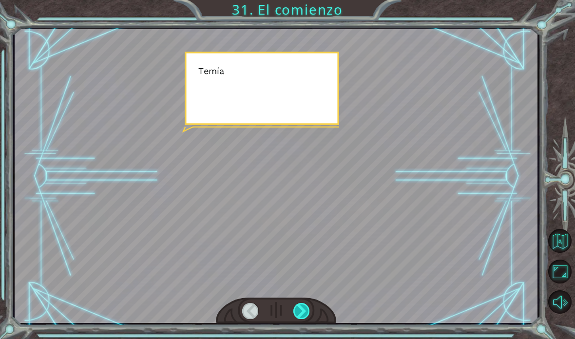
click at [298, 314] on div at bounding box center [302, 311] width 17 height 16
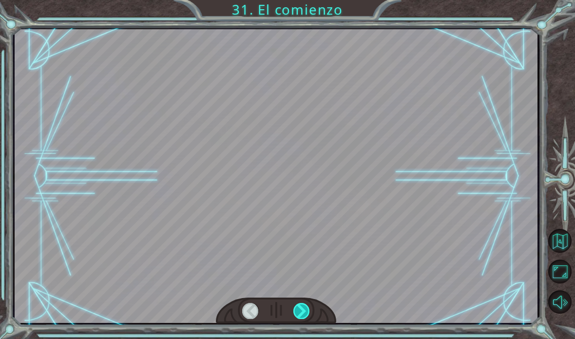
click at [299, 314] on div at bounding box center [302, 311] width 17 height 16
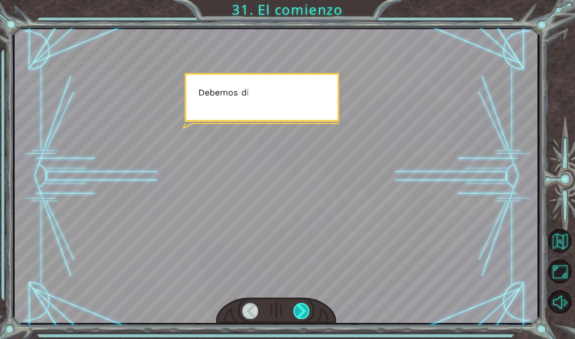
click at [299, 315] on div at bounding box center [302, 311] width 17 height 16
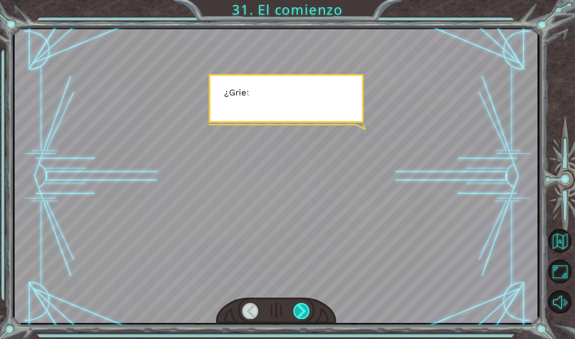
click at [301, 316] on div at bounding box center [302, 311] width 17 height 16
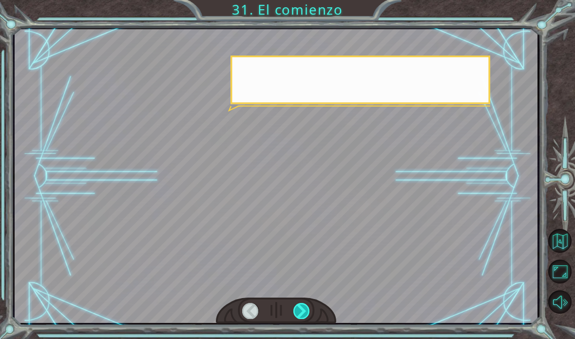
click at [301, 315] on div at bounding box center [302, 311] width 17 height 16
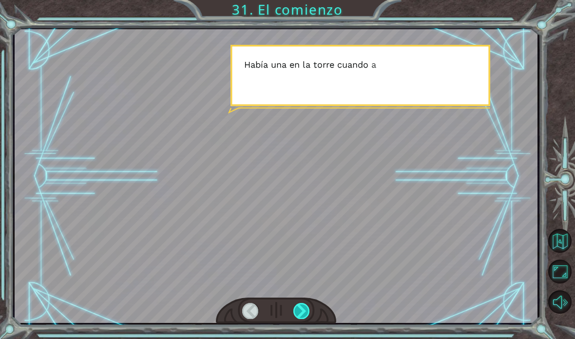
click at [301, 317] on div at bounding box center [302, 311] width 17 height 16
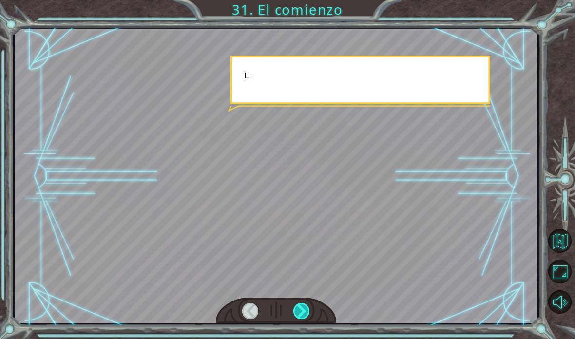
click at [302, 317] on div at bounding box center [302, 311] width 17 height 16
click at [301, 319] on div at bounding box center [302, 311] width 17 height 16
click at [302, 314] on div at bounding box center [302, 311] width 17 height 16
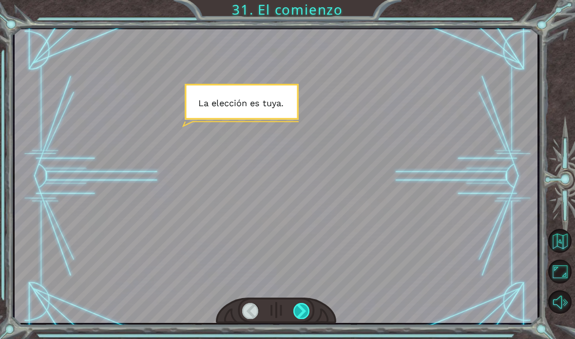
click at [302, 314] on div at bounding box center [302, 311] width 17 height 16
